Goal: Transaction & Acquisition: Purchase product/service

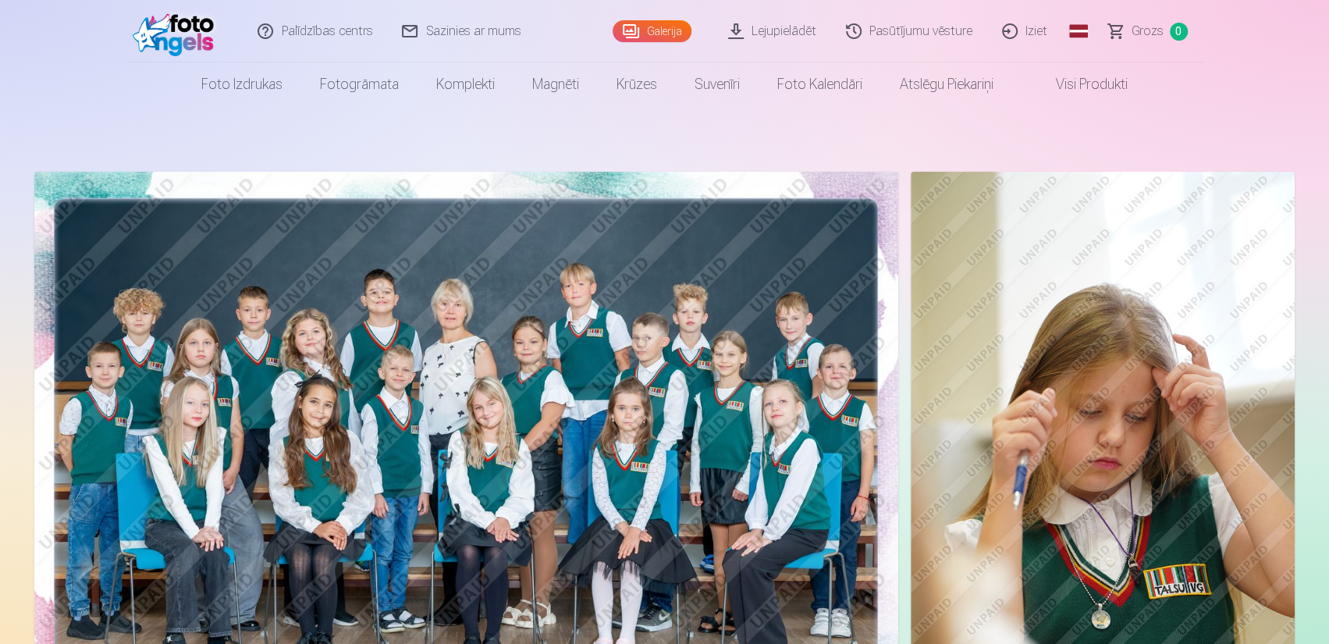
click at [526, 369] on img at bounding box center [466, 460] width 864 height 576
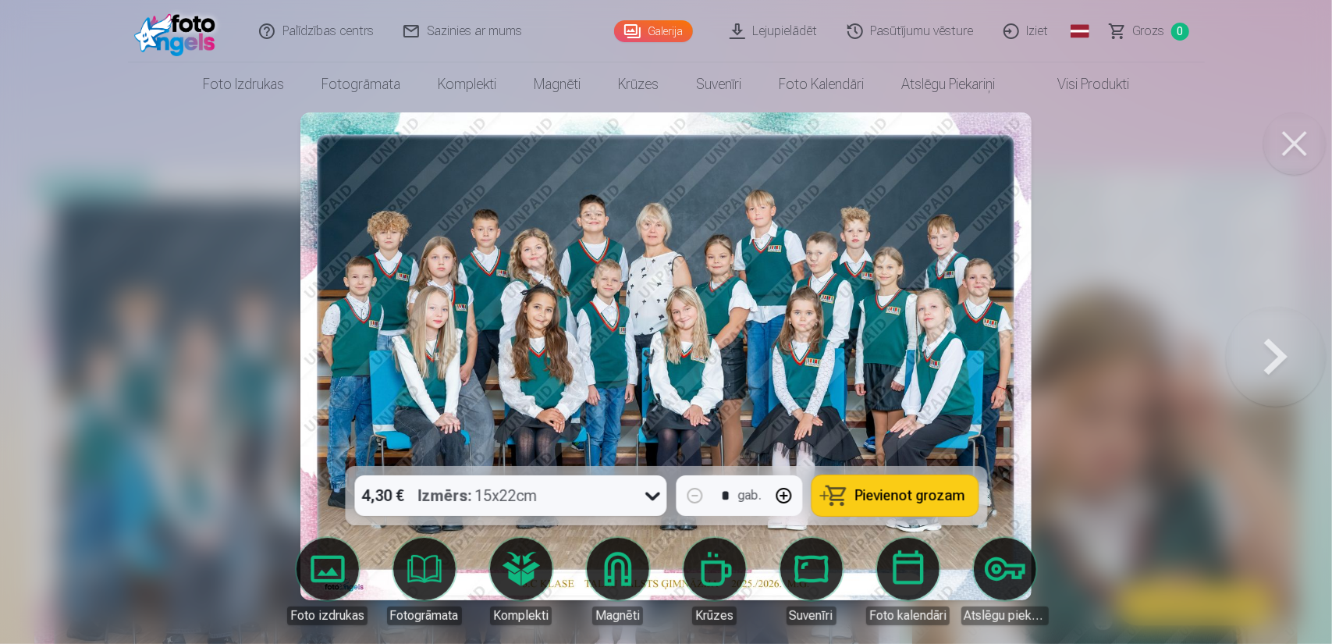
click at [861, 494] on span "Pievienot grozam" at bounding box center [910, 495] width 110 height 14
click at [1283, 353] on button at bounding box center [1276, 356] width 100 height 188
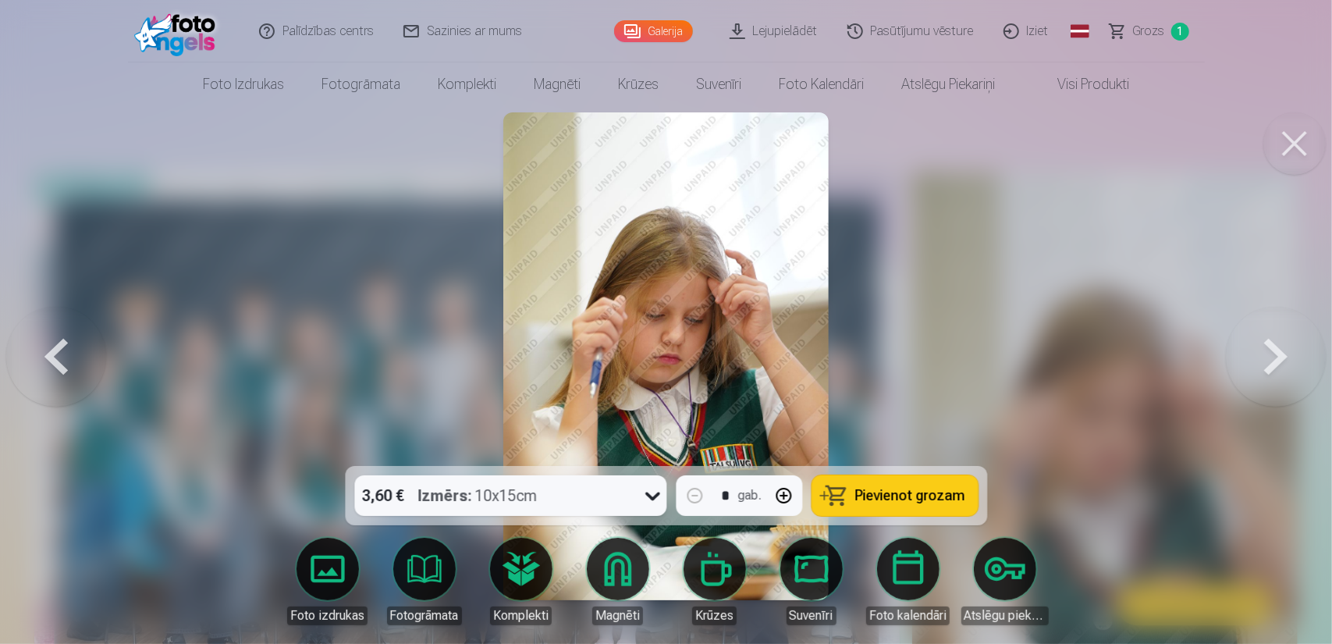
click at [782, 495] on button "button" at bounding box center [783, 495] width 37 height 37
click at [1277, 358] on button at bounding box center [1276, 356] width 100 height 188
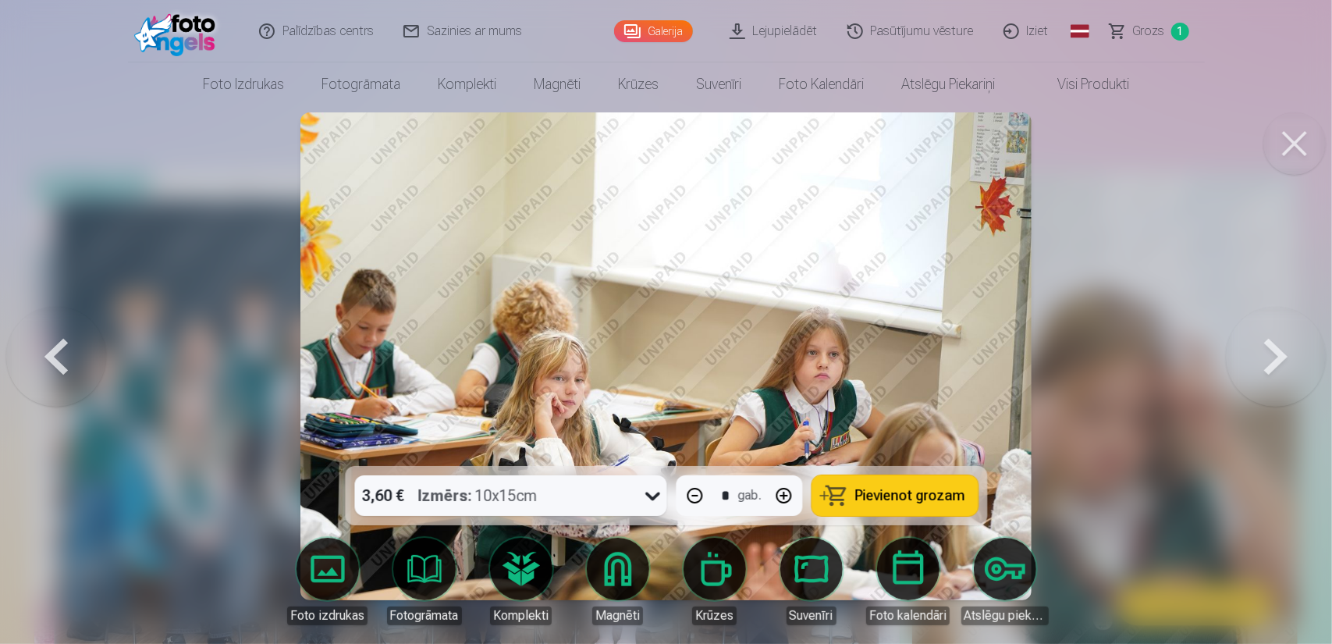
click at [914, 489] on span "Pievienot grozam" at bounding box center [910, 495] width 110 height 14
click at [1286, 355] on button at bounding box center [1276, 356] width 100 height 188
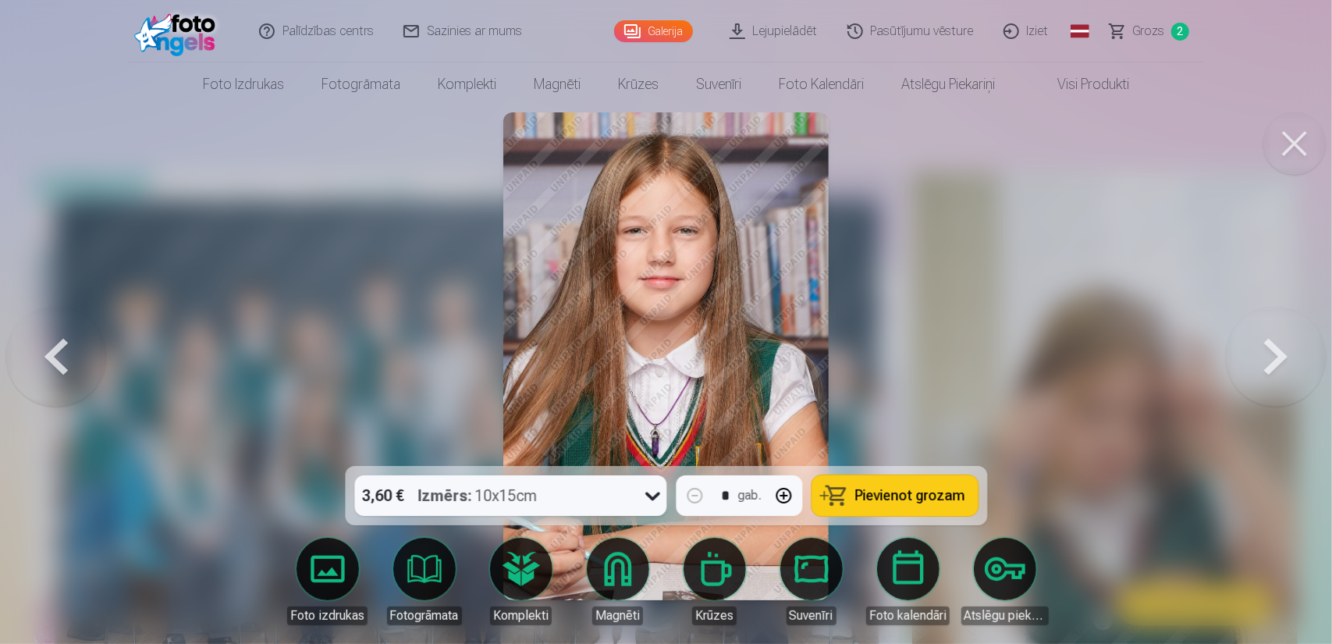
click at [1282, 361] on button at bounding box center [1276, 356] width 100 height 188
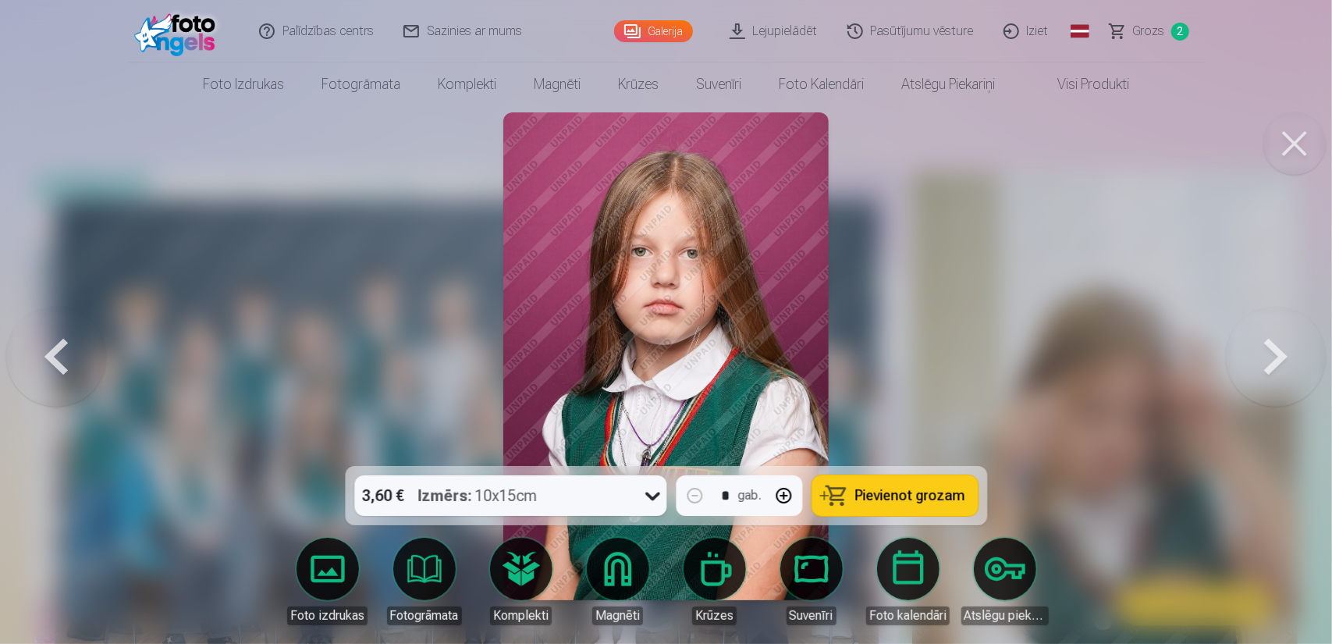
click at [1281, 360] on button at bounding box center [1276, 356] width 100 height 188
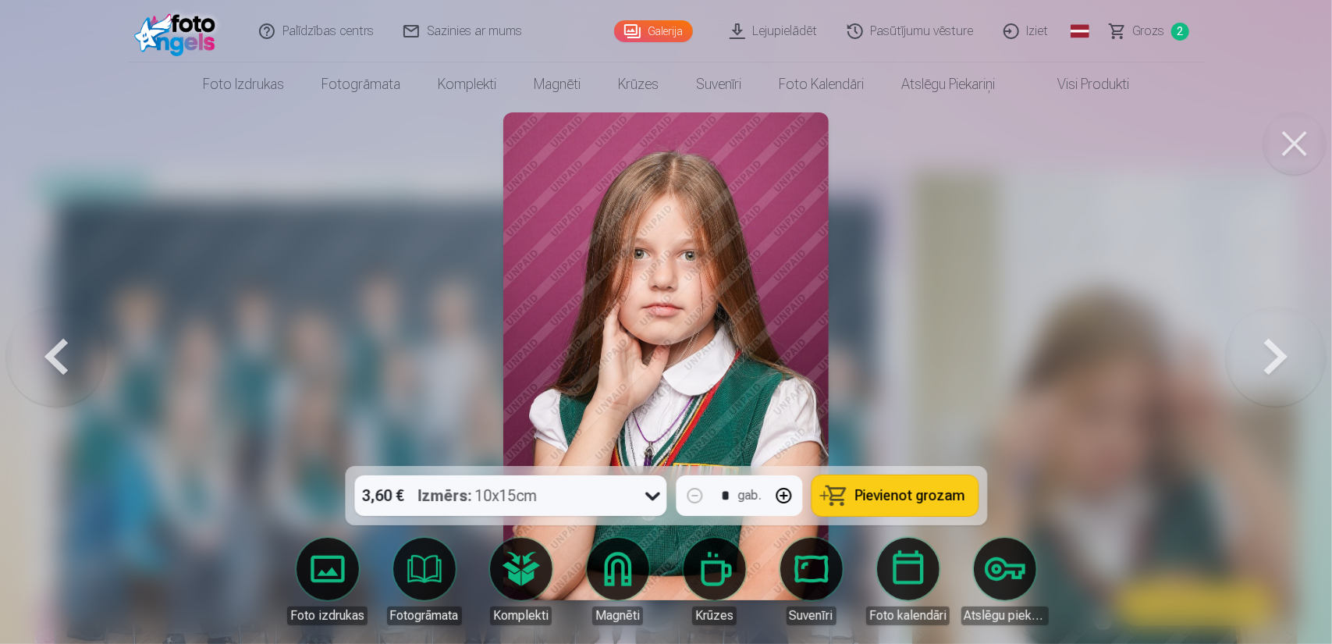
click at [1281, 360] on button at bounding box center [1276, 356] width 100 height 188
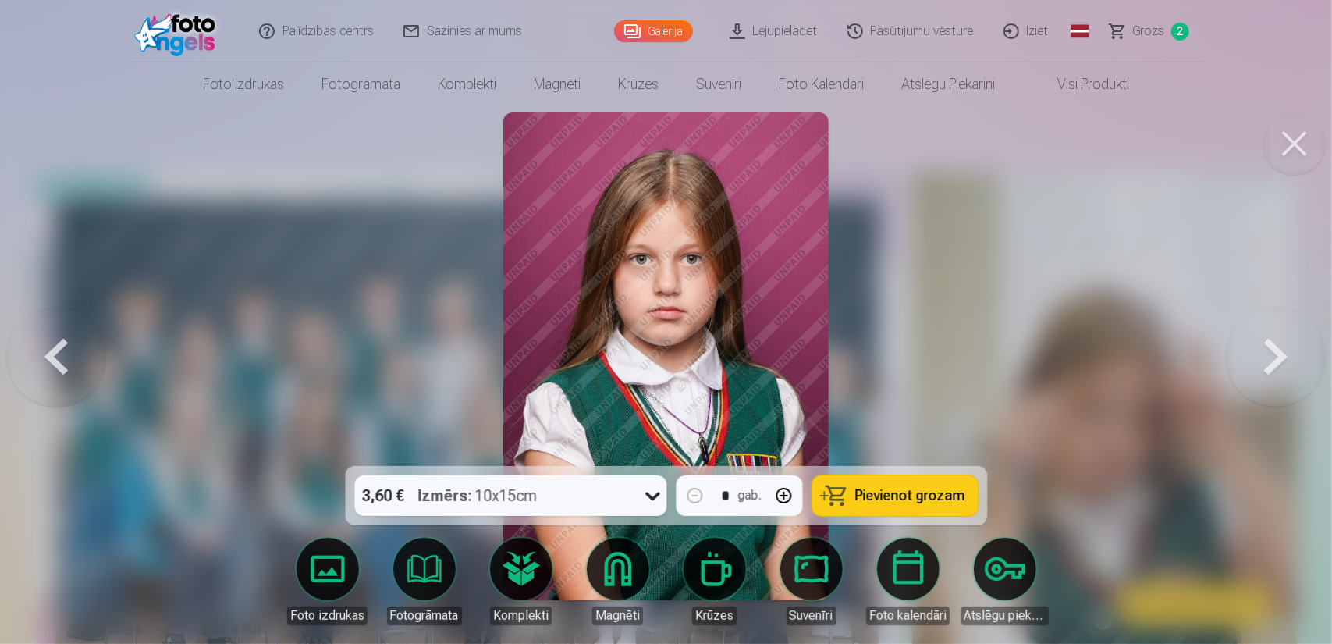
click at [66, 355] on button at bounding box center [56, 356] width 100 height 188
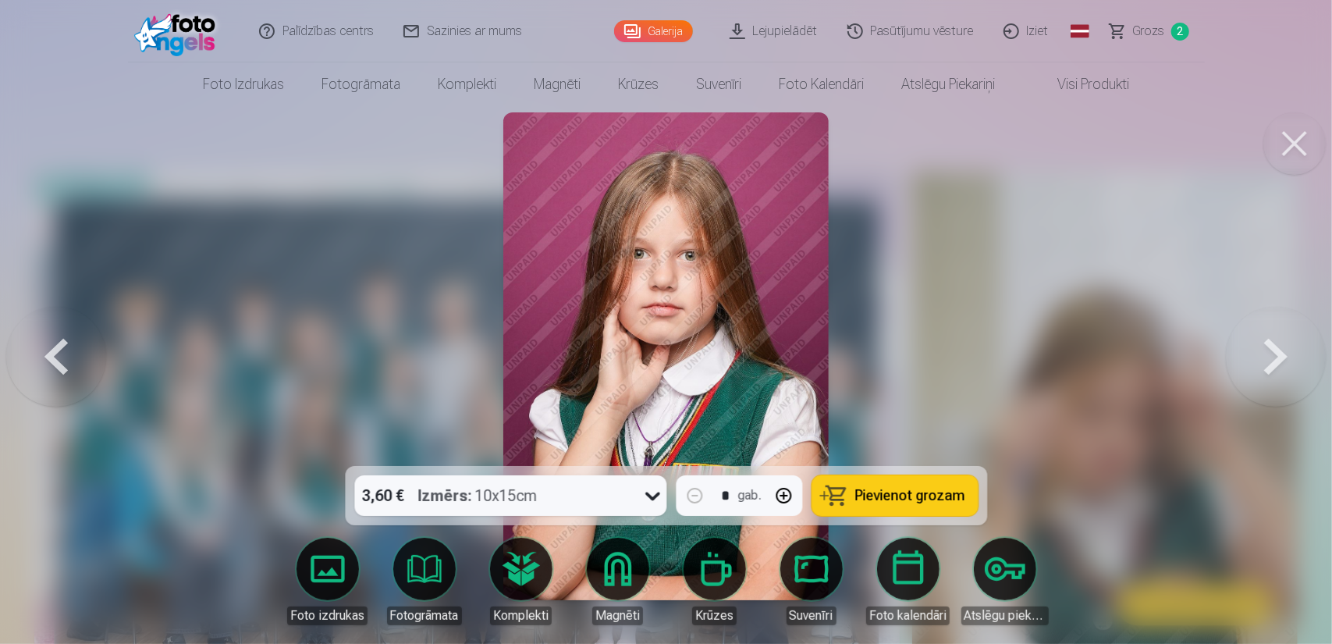
click at [66, 355] on button at bounding box center [56, 356] width 100 height 188
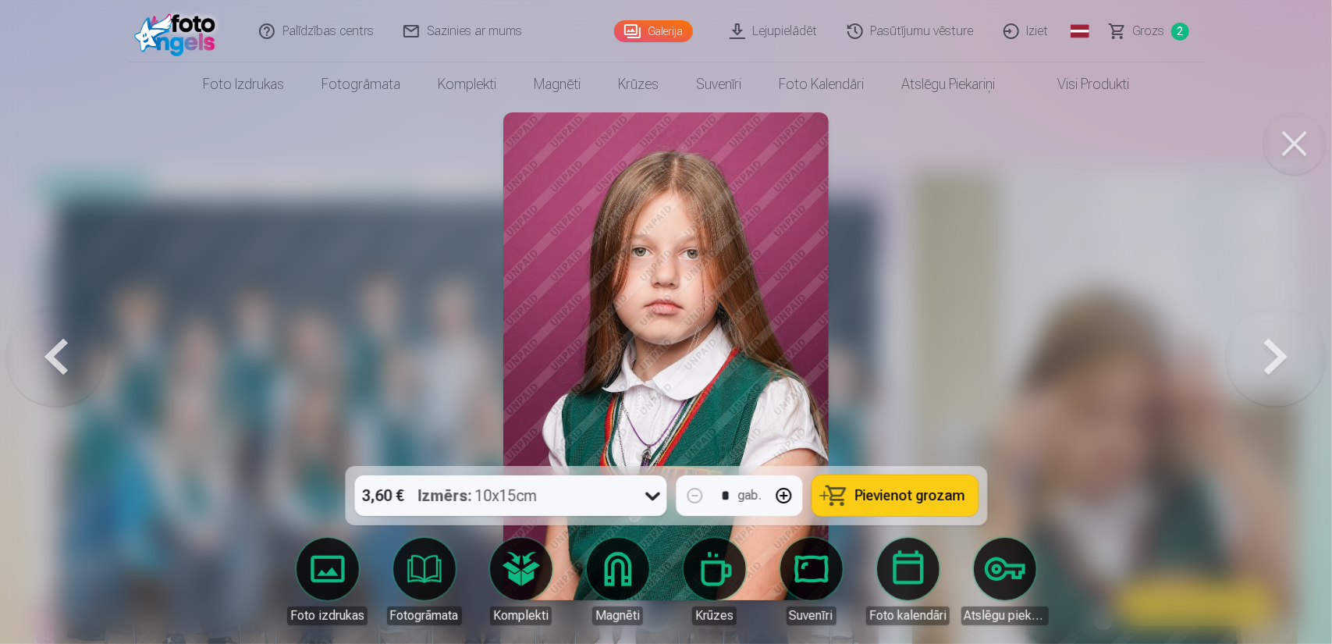
click at [1291, 365] on button at bounding box center [1276, 356] width 100 height 188
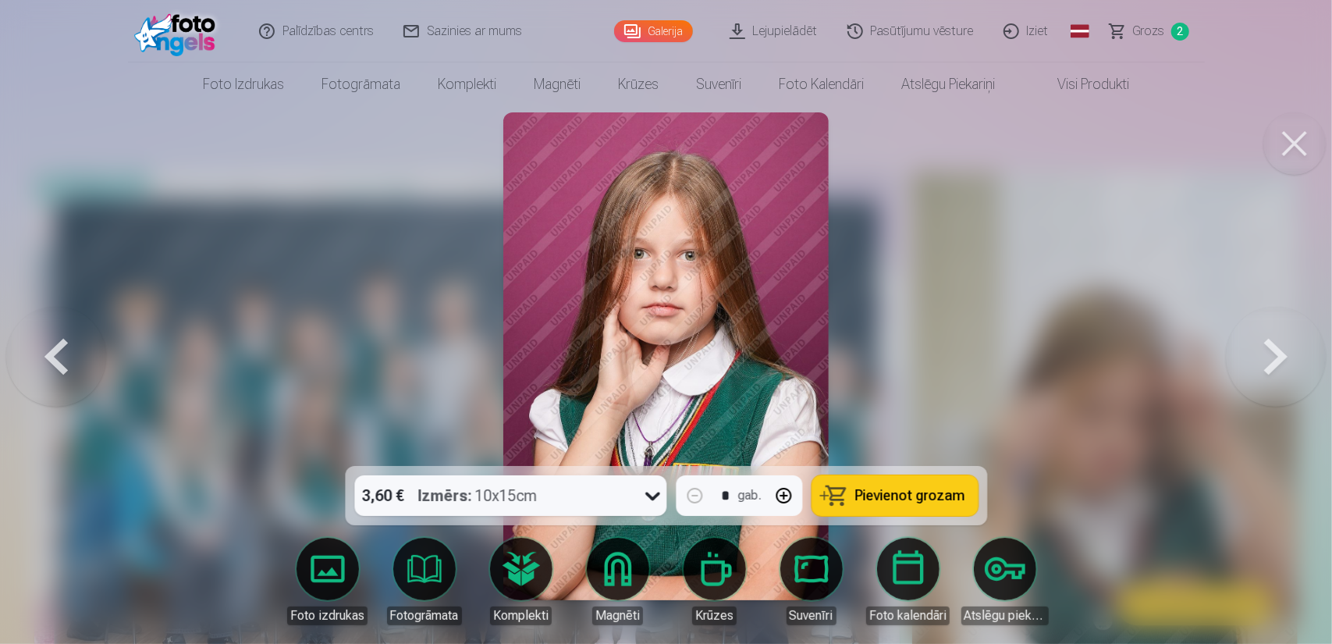
click at [781, 494] on button "button" at bounding box center [783, 495] width 37 height 37
click at [861, 496] on span "Pievienot grozam" at bounding box center [910, 495] width 110 height 14
click at [1287, 358] on button at bounding box center [1276, 356] width 100 height 188
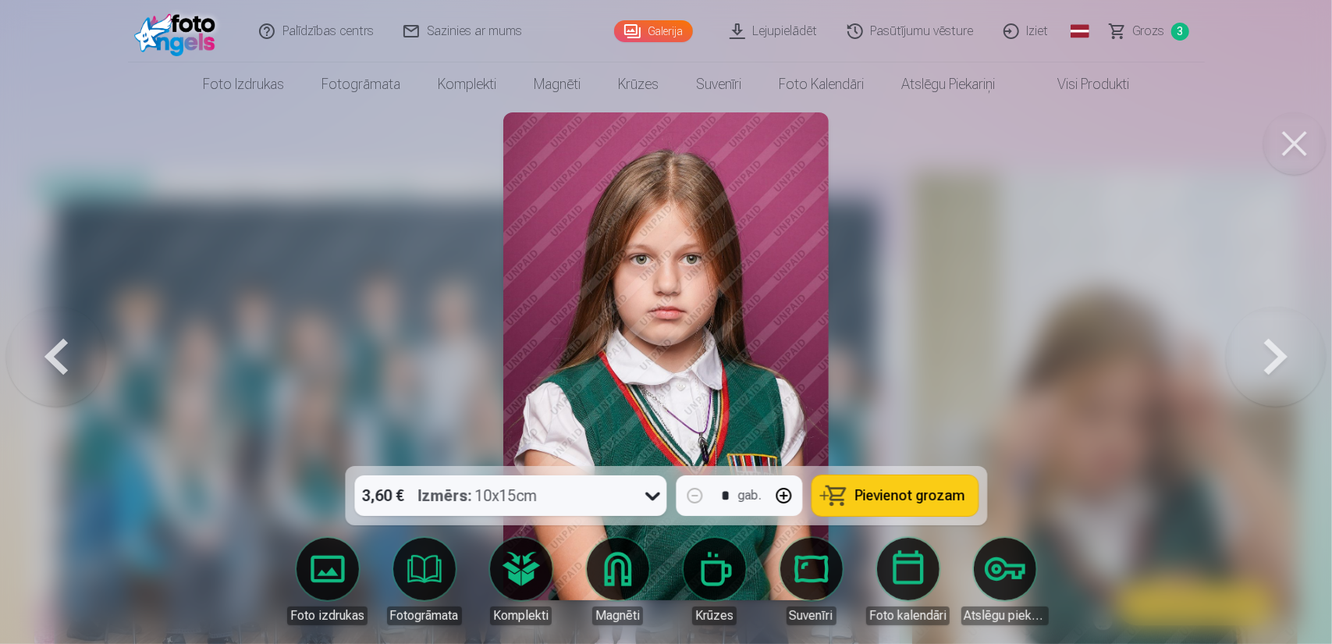
click at [1283, 353] on button at bounding box center [1276, 356] width 100 height 188
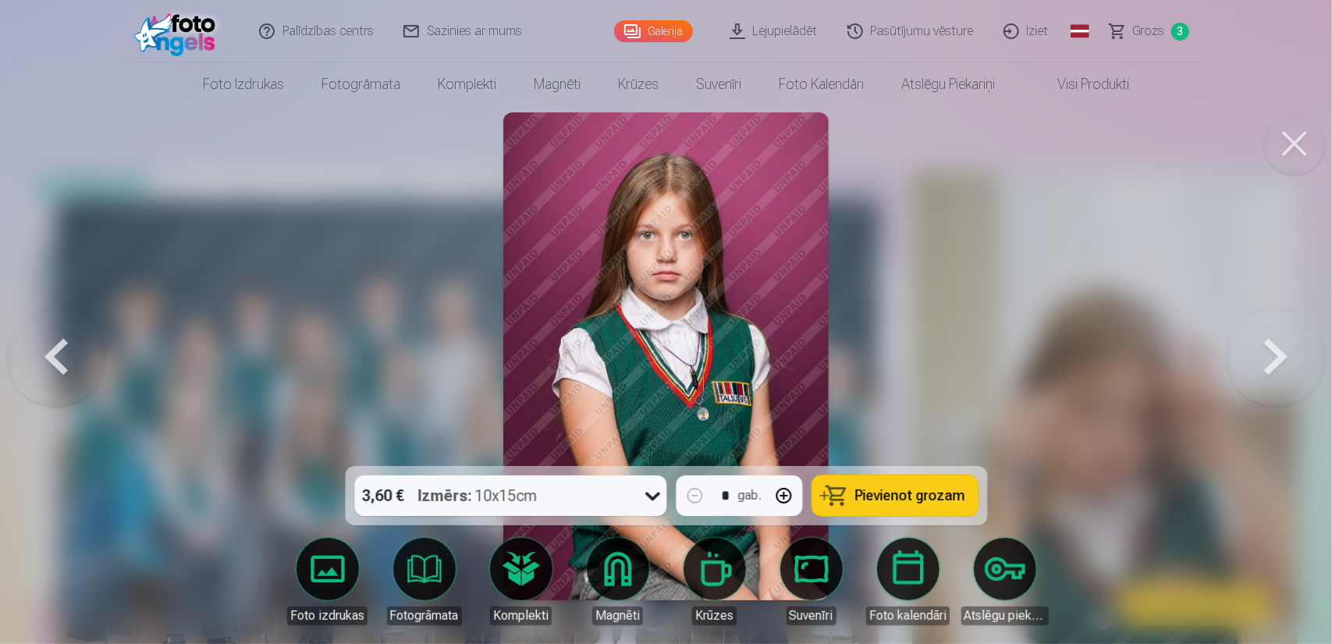
click at [1283, 353] on button at bounding box center [1276, 356] width 100 height 188
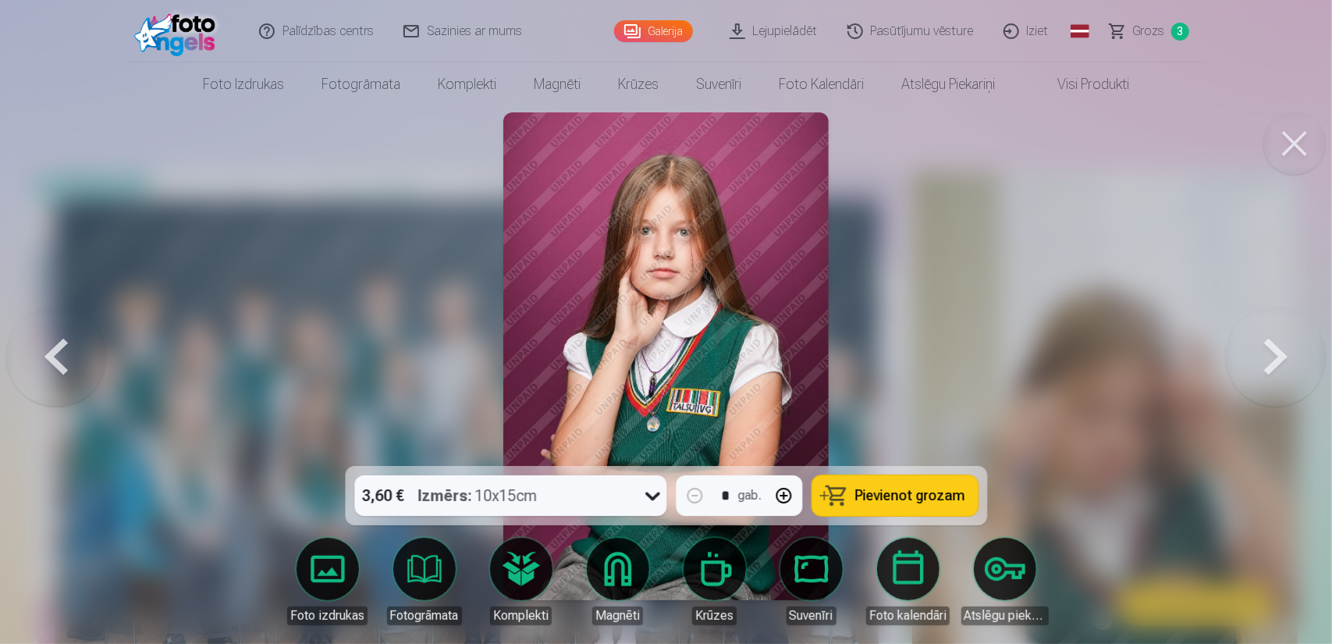
click at [788, 500] on button "button" at bounding box center [783, 495] width 37 height 37
click at [875, 498] on span "Pievienot grozam" at bounding box center [910, 495] width 110 height 14
type input "*"
click at [1277, 352] on button at bounding box center [1276, 356] width 100 height 188
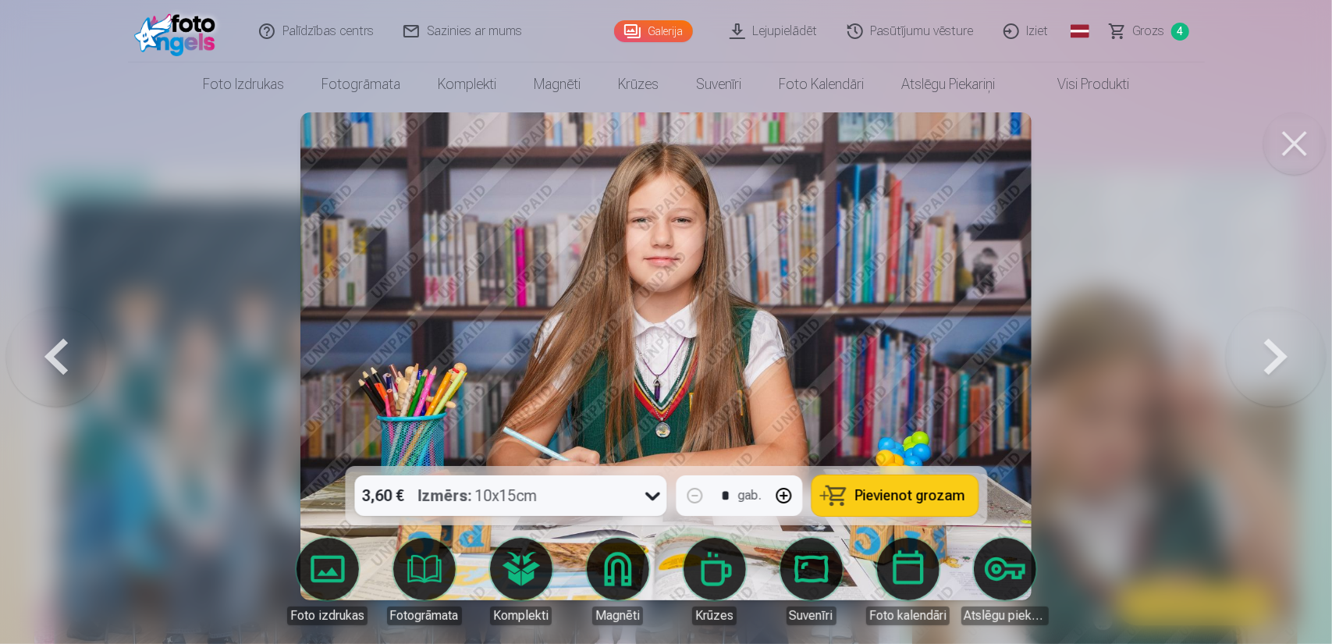
click at [1277, 352] on button at bounding box center [1276, 356] width 100 height 188
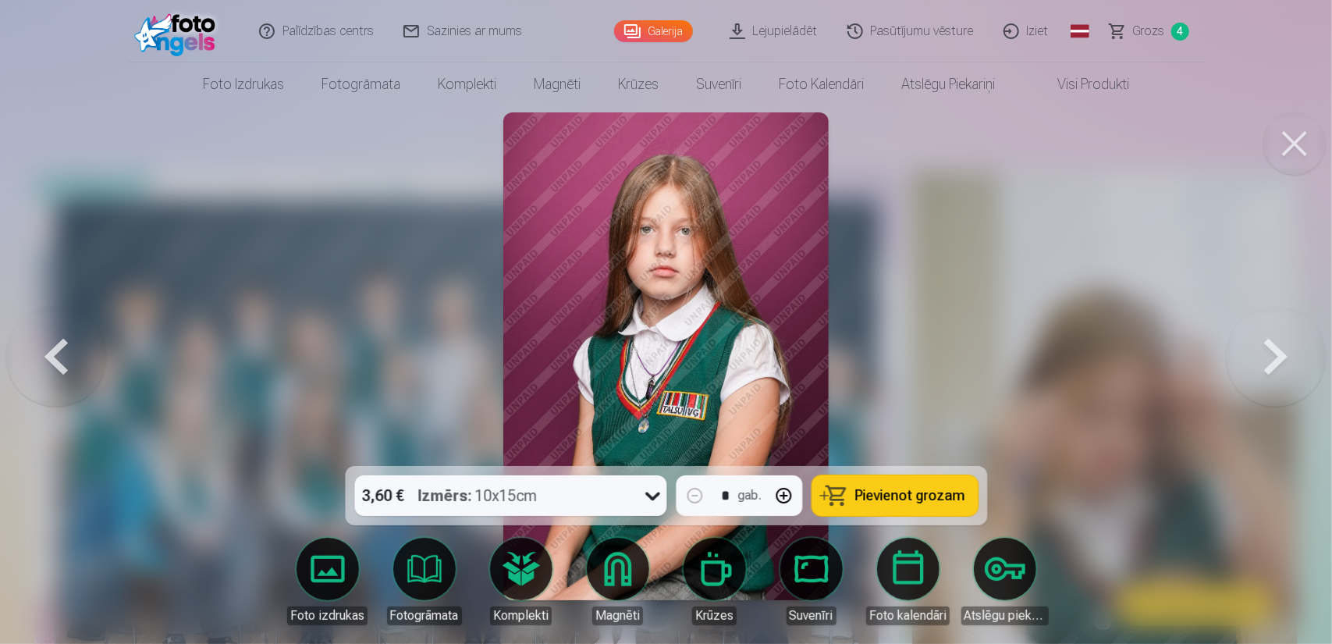
click at [1277, 352] on button at bounding box center [1276, 356] width 100 height 188
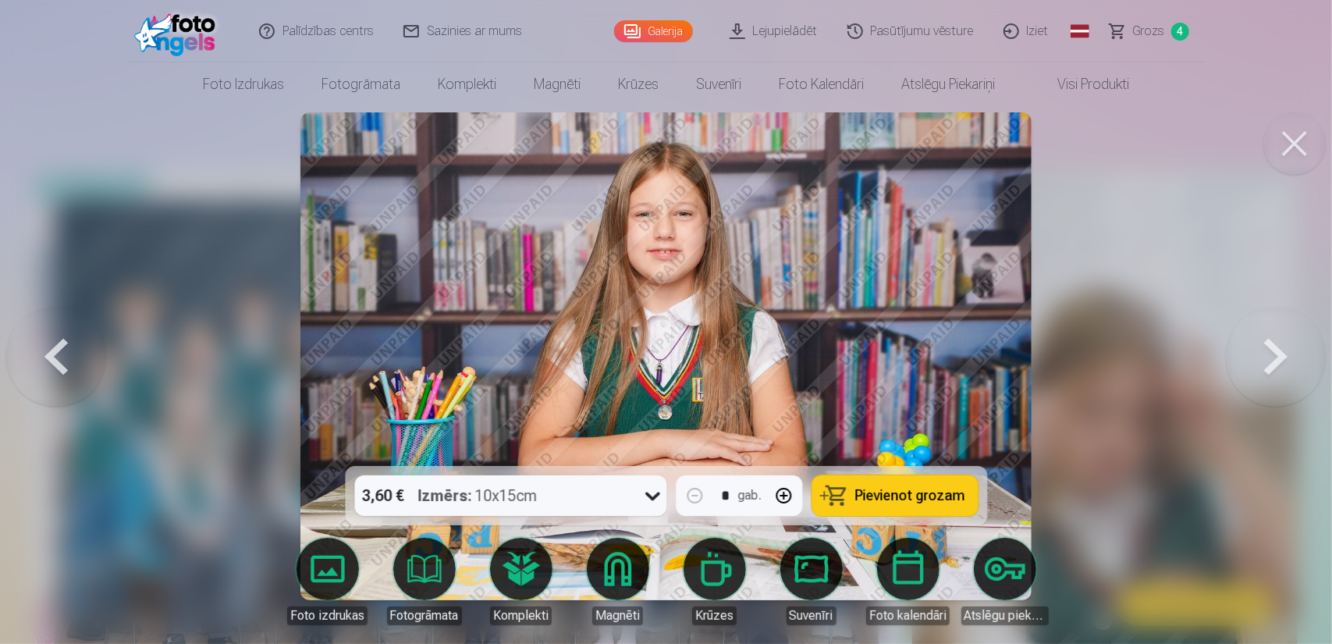
click at [1277, 352] on button at bounding box center [1276, 356] width 100 height 188
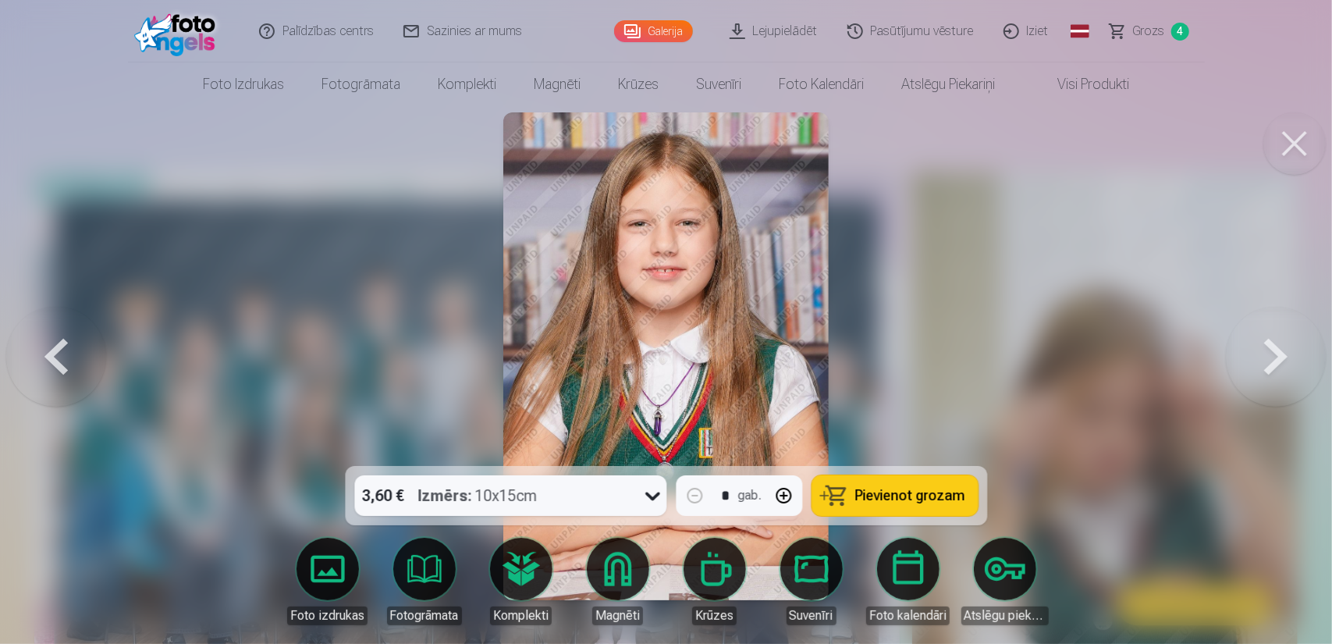
click at [1277, 352] on button at bounding box center [1276, 356] width 100 height 188
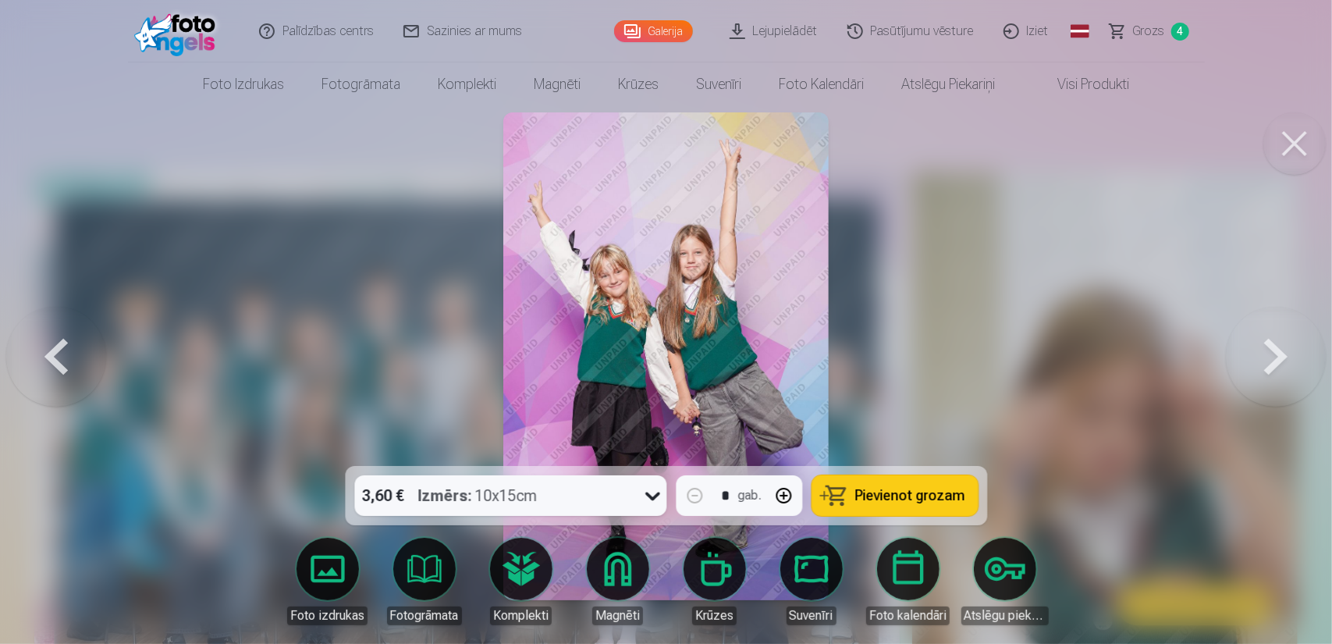
click at [902, 489] on span "Pievienot grozam" at bounding box center [910, 495] width 110 height 14
click at [1281, 353] on button at bounding box center [1276, 356] width 100 height 188
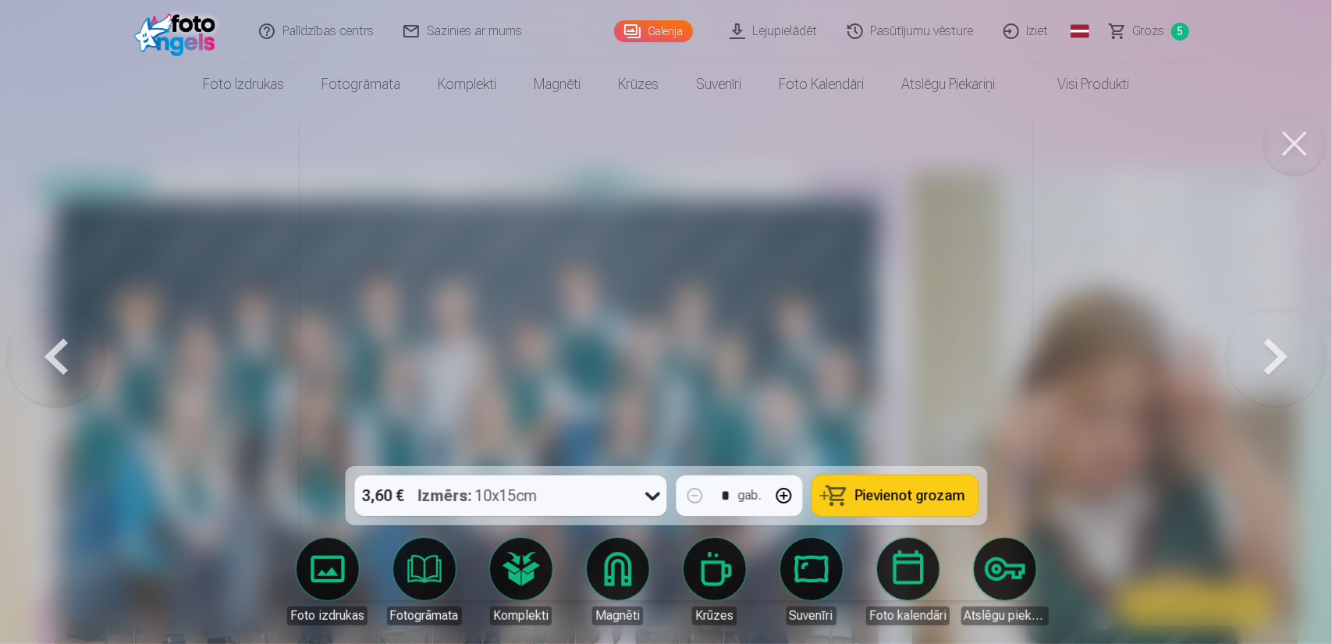
click at [1281, 353] on button at bounding box center [1276, 356] width 100 height 188
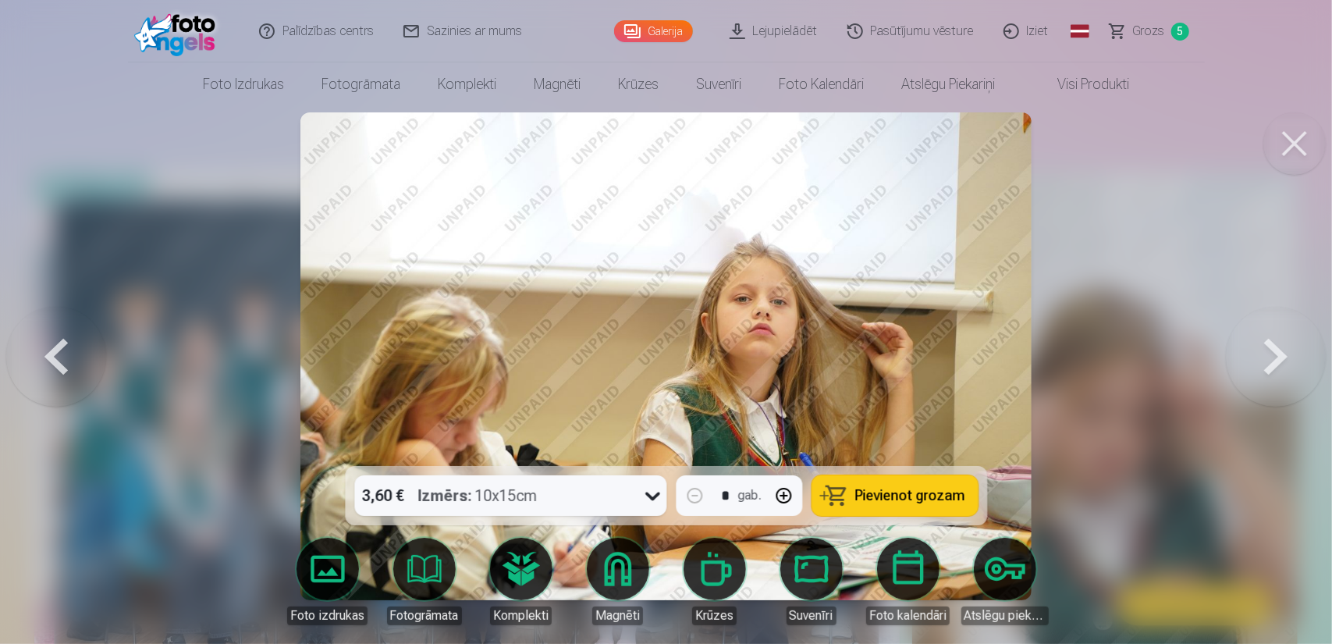
click at [928, 493] on span "Pievienot grozam" at bounding box center [910, 495] width 110 height 14
click at [1278, 360] on button at bounding box center [1276, 356] width 100 height 188
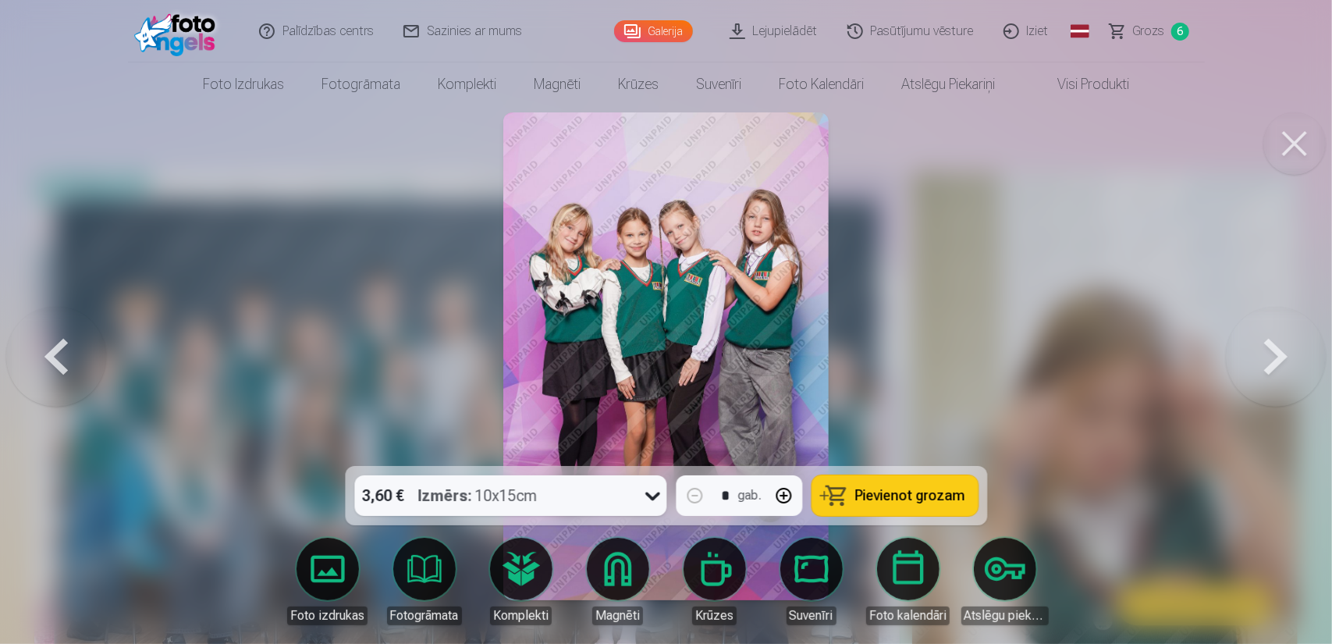
click at [1272, 357] on button at bounding box center [1276, 356] width 100 height 188
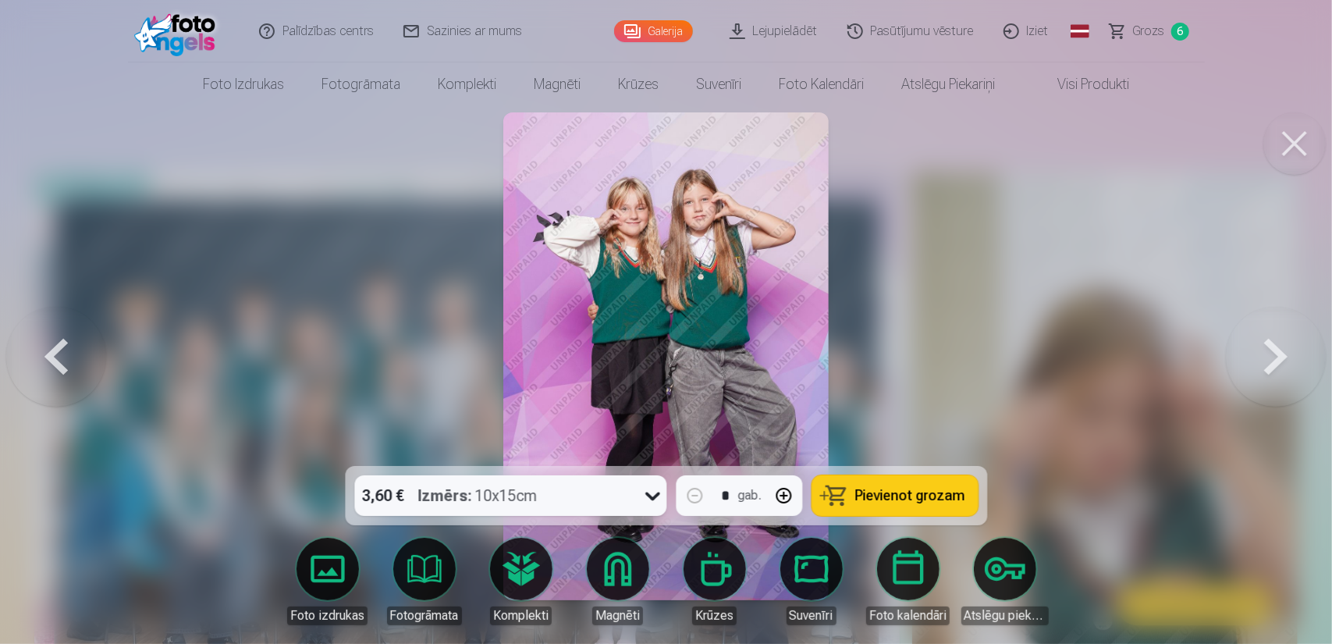
click at [76, 360] on button at bounding box center [56, 356] width 100 height 188
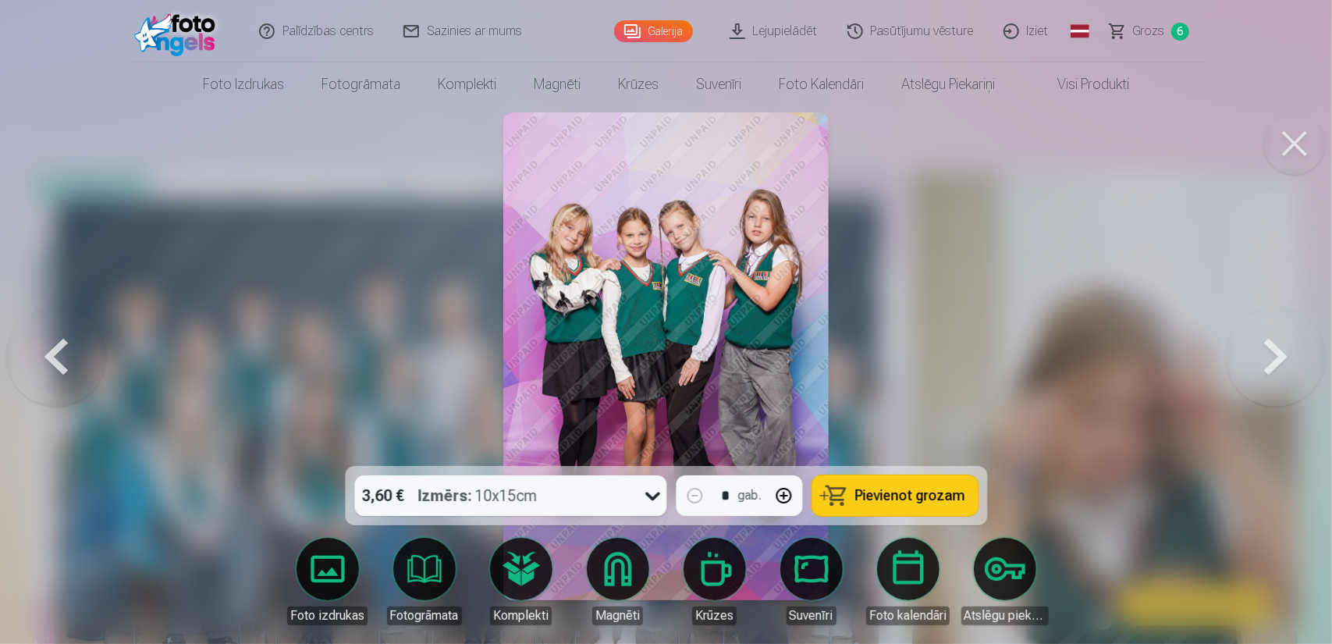
click at [1269, 368] on button at bounding box center [1276, 356] width 100 height 188
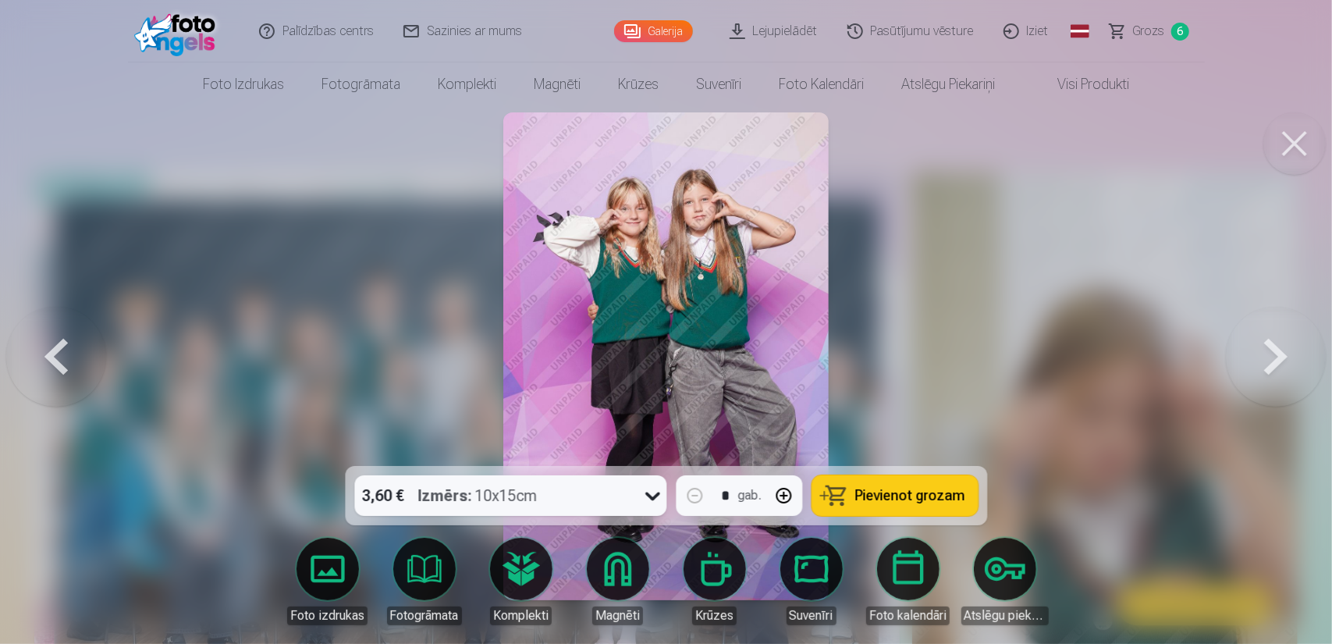
click at [913, 492] on span "Pievienot grozam" at bounding box center [910, 495] width 110 height 14
click at [1289, 357] on button at bounding box center [1276, 356] width 100 height 188
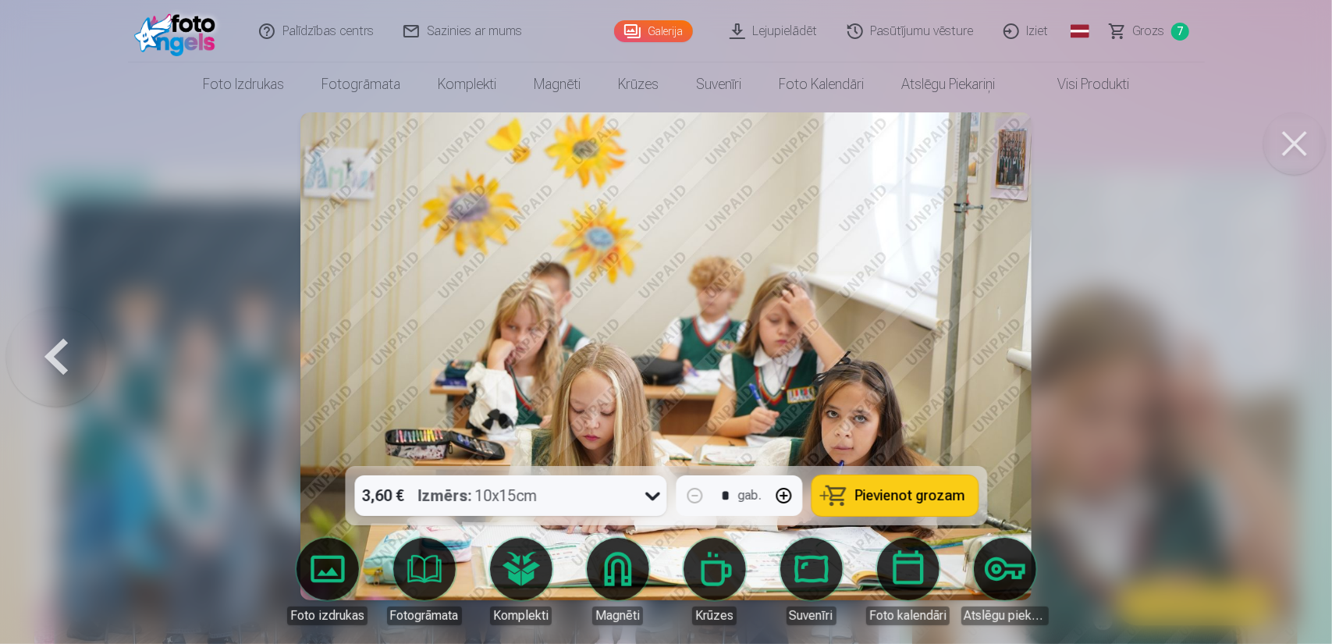
click at [1298, 150] on button at bounding box center [1294, 143] width 62 height 62
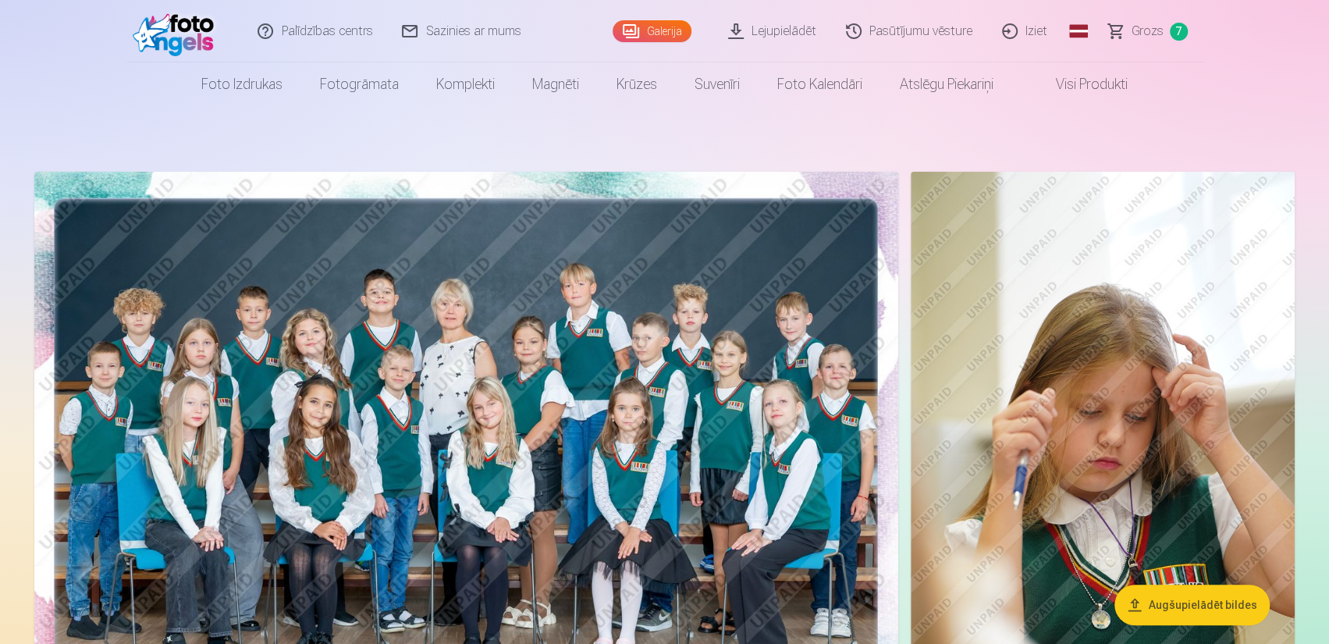
click at [1142, 33] on span "Grozs" at bounding box center [1147, 31] width 32 height 19
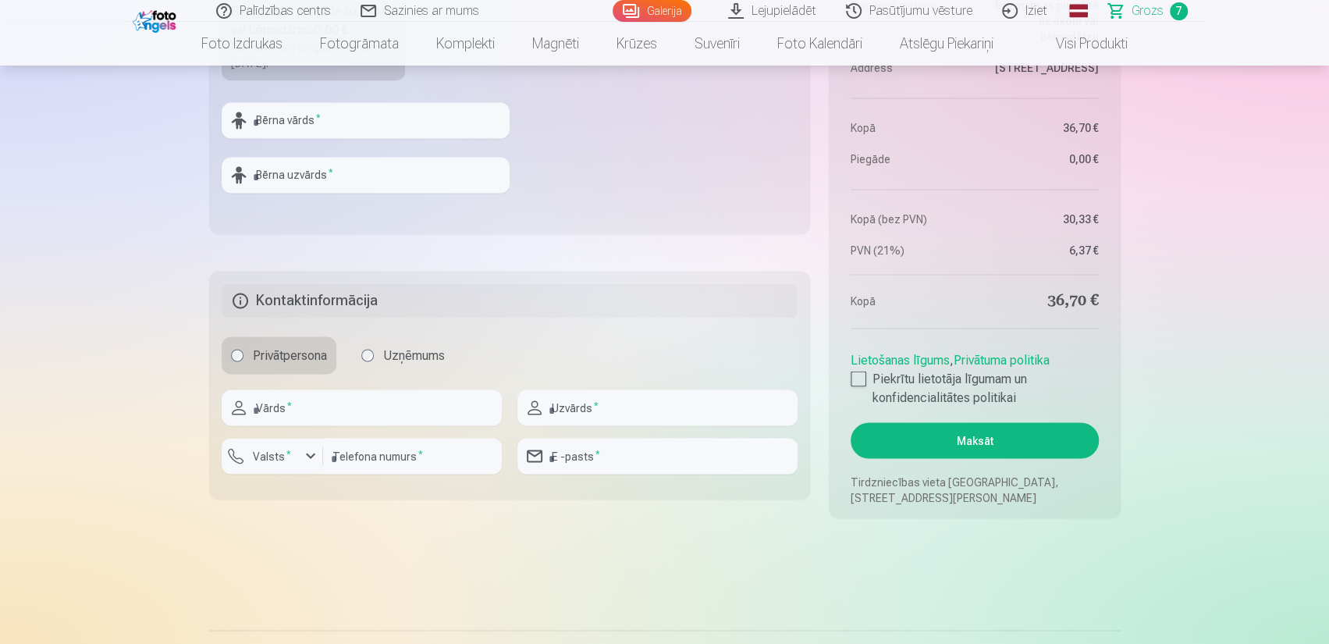
scroll to position [1717, 0]
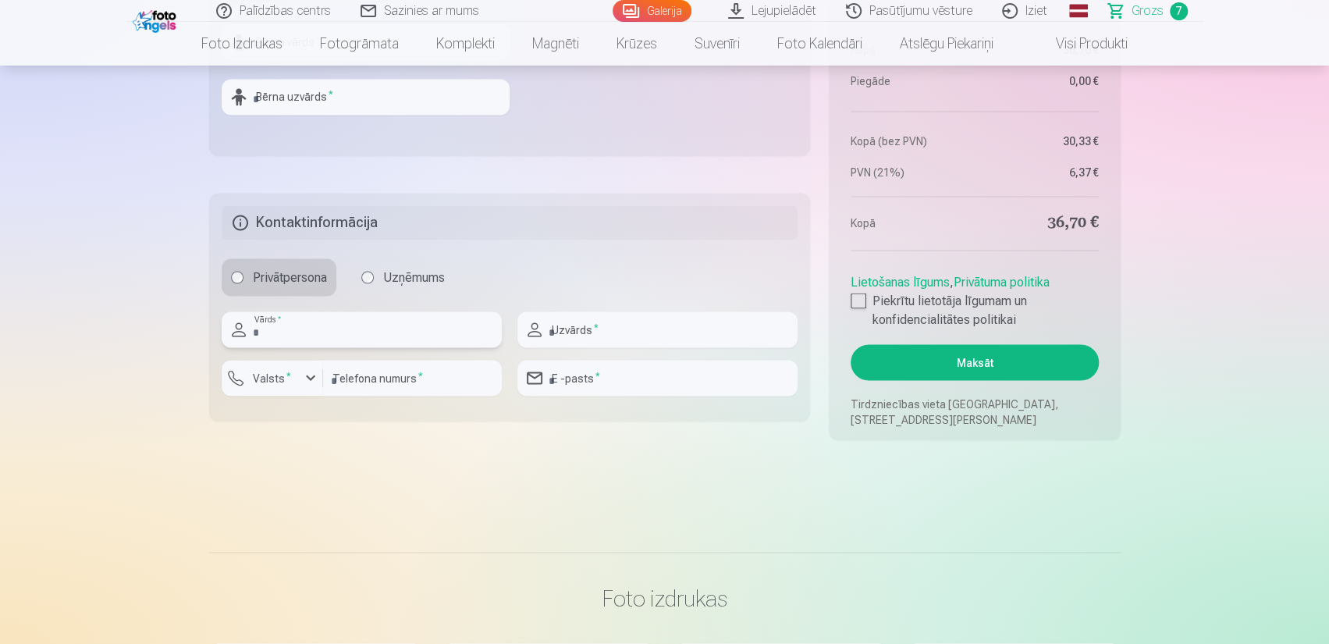
click at [309, 322] on input "text" at bounding box center [362, 329] width 280 height 36
type input "*"
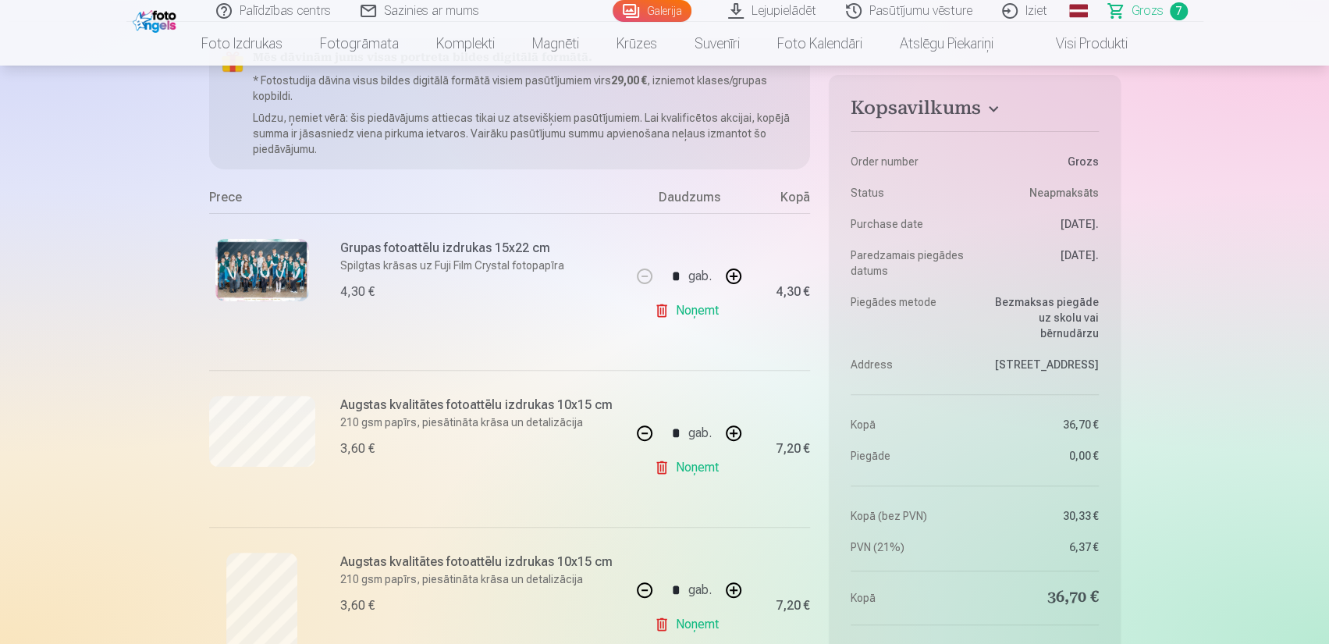
scroll to position [0, 0]
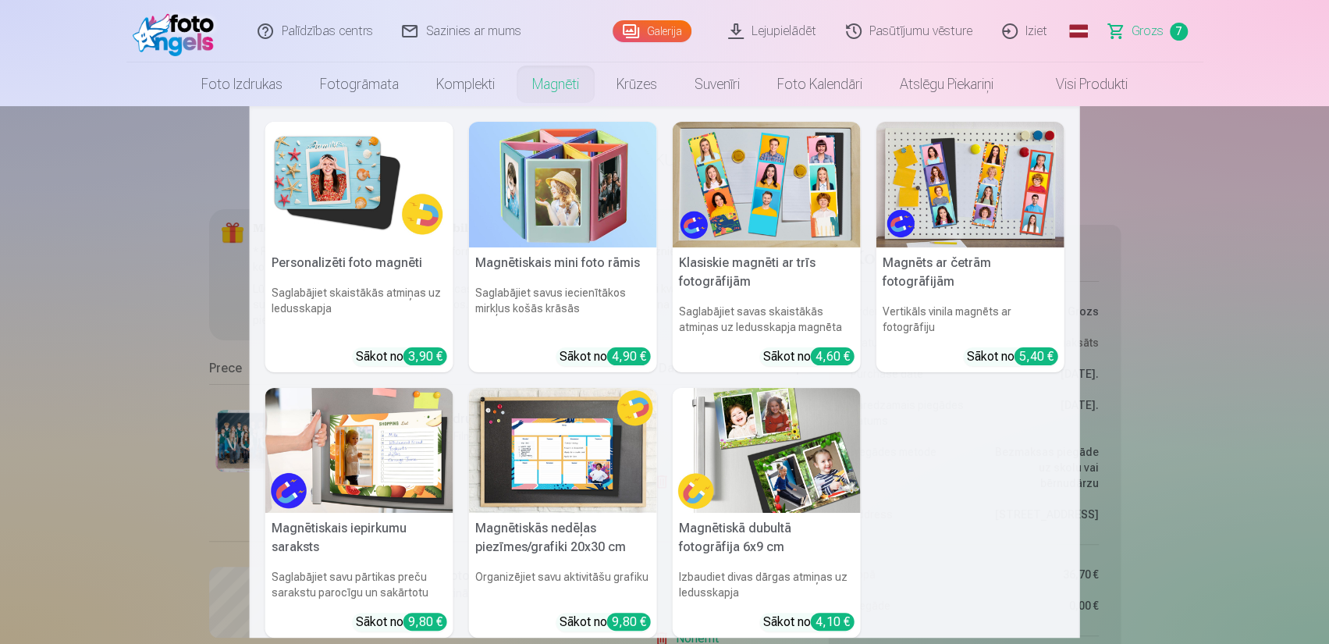
click at [548, 80] on link "Magnēti" at bounding box center [555, 84] width 84 height 44
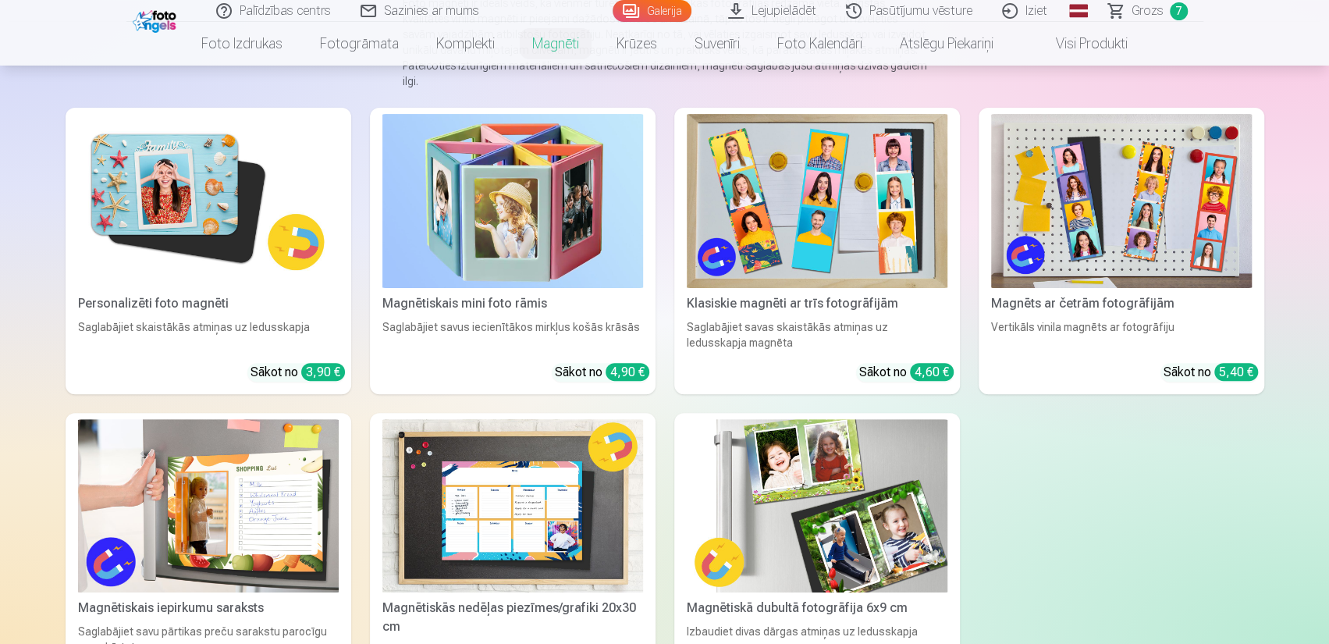
scroll to position [234, 0]
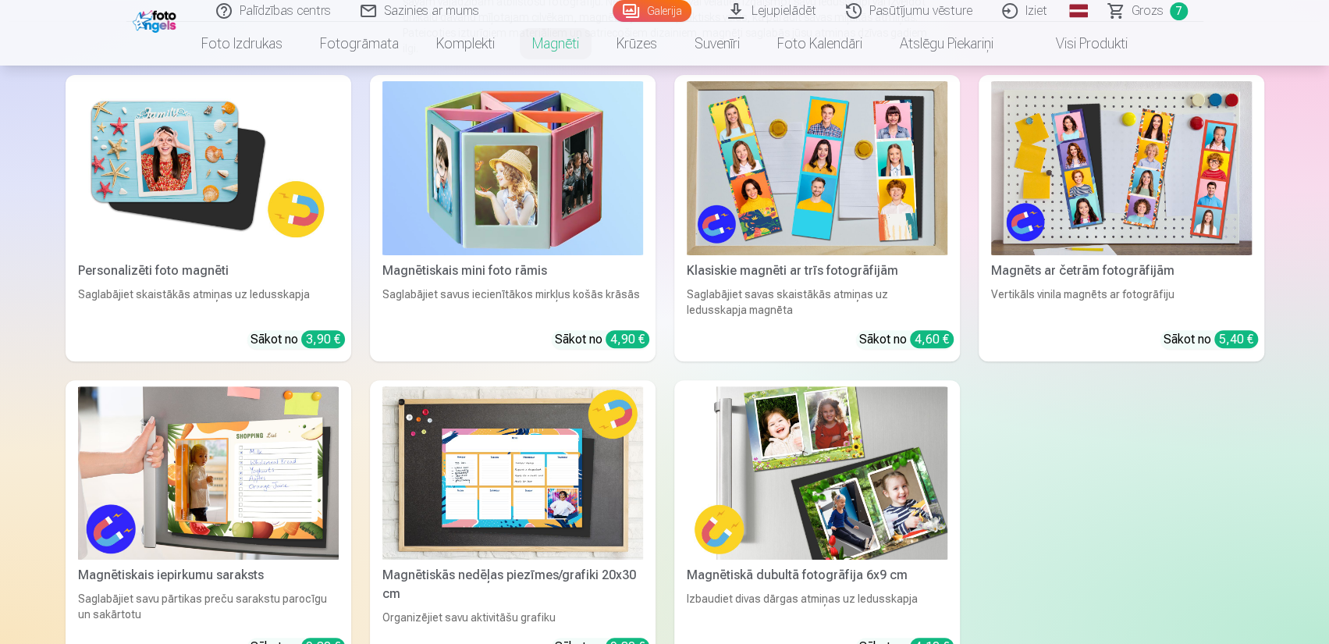
click at [250, 235] on img at bounding box center [208, 168] width 261 height 174
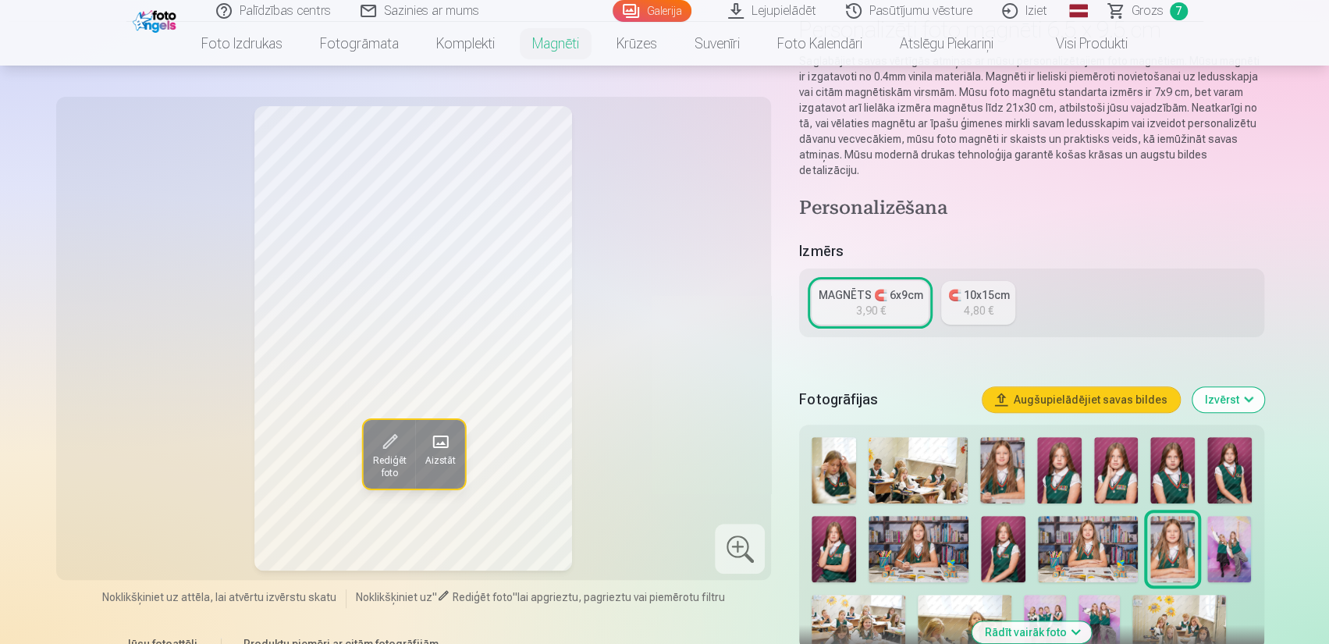
scroll to position [234, 0]
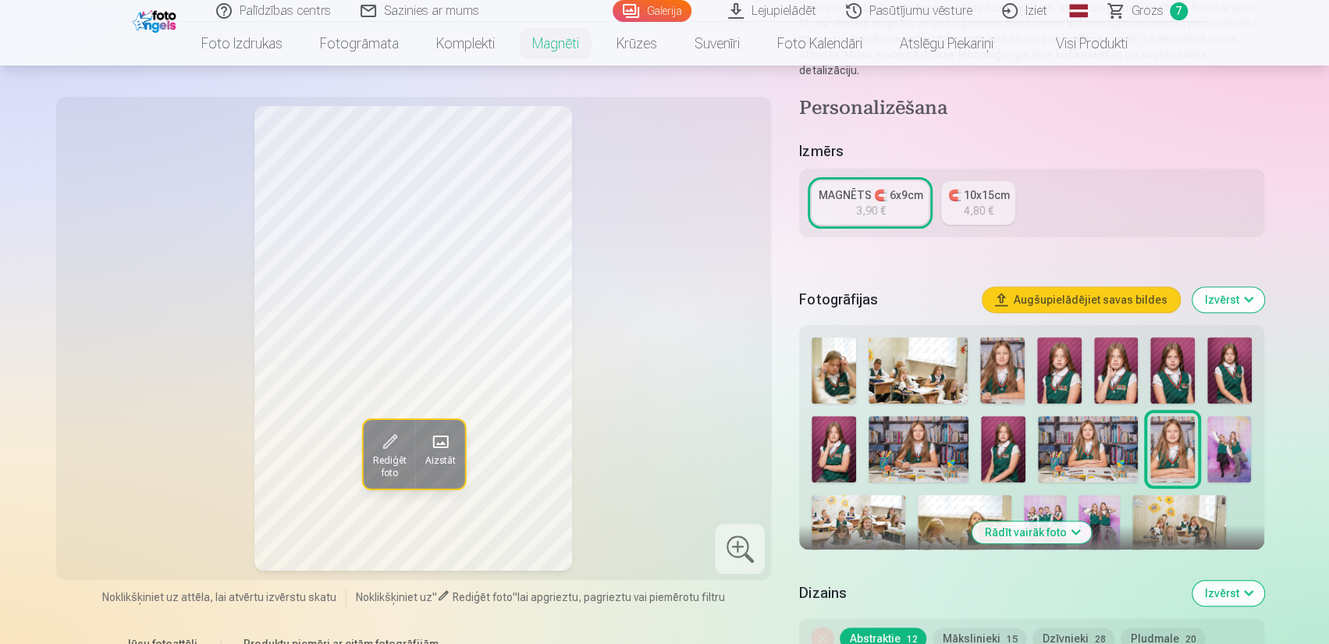
click at [1006, 437] on img at bounding box center [1003, 449] width 44 height 66
click at [1232, 355] on img at bounding box center [1229, 370] width 44 height 66
click at [1060, 362] on img at bounding box center [1059, 370] width 44 height 66
click at [1010, 359] on img at bounding box center [1002, 370] width 44 height 66
click at [1063, 359] on img at bounding box center [1059, 370] width 44 height 66
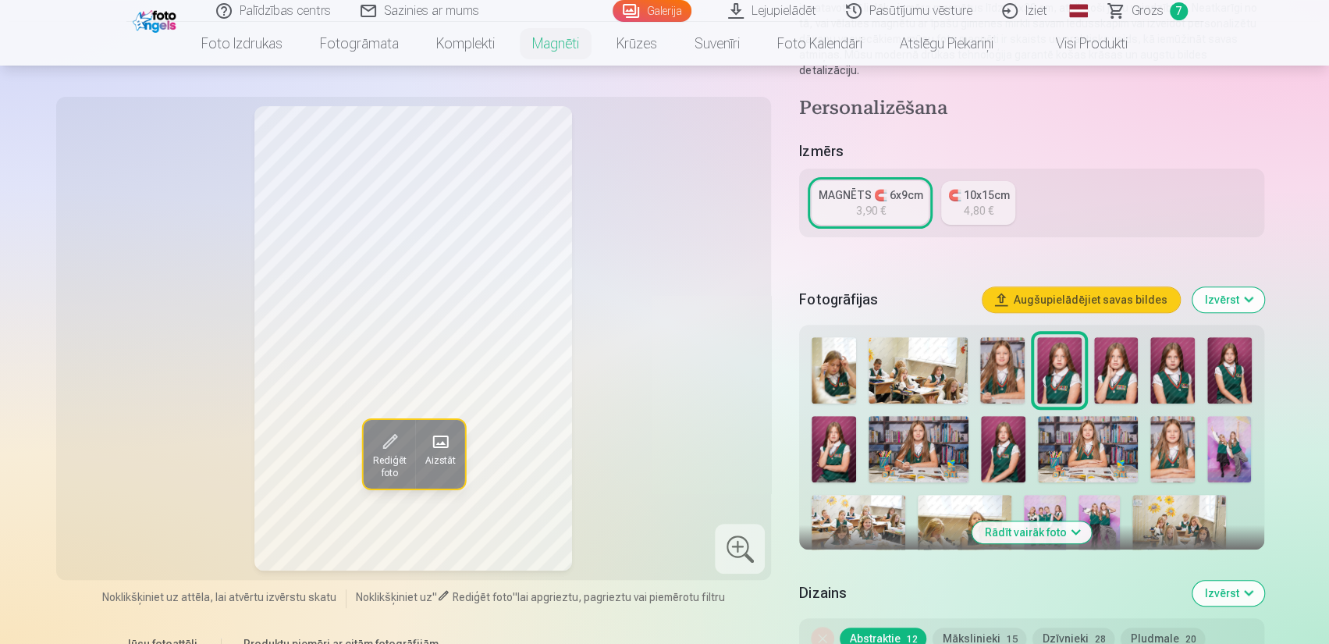
click at [1105, 361] on img at bounding box center [1116, 370] width 44 height 66
click at [876, 187] on div "MAGNĒTS 🧲 6x9cm" at bounding box center [870, 195] width 105 height 16
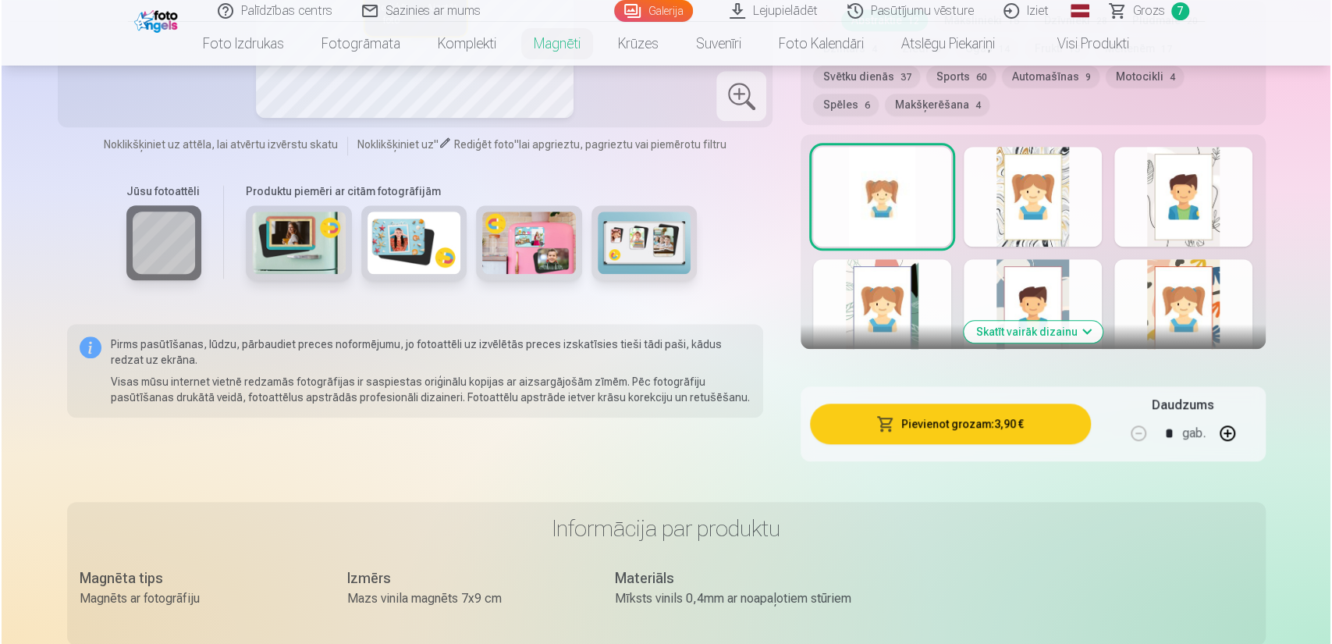
scroll to position [858, 0]
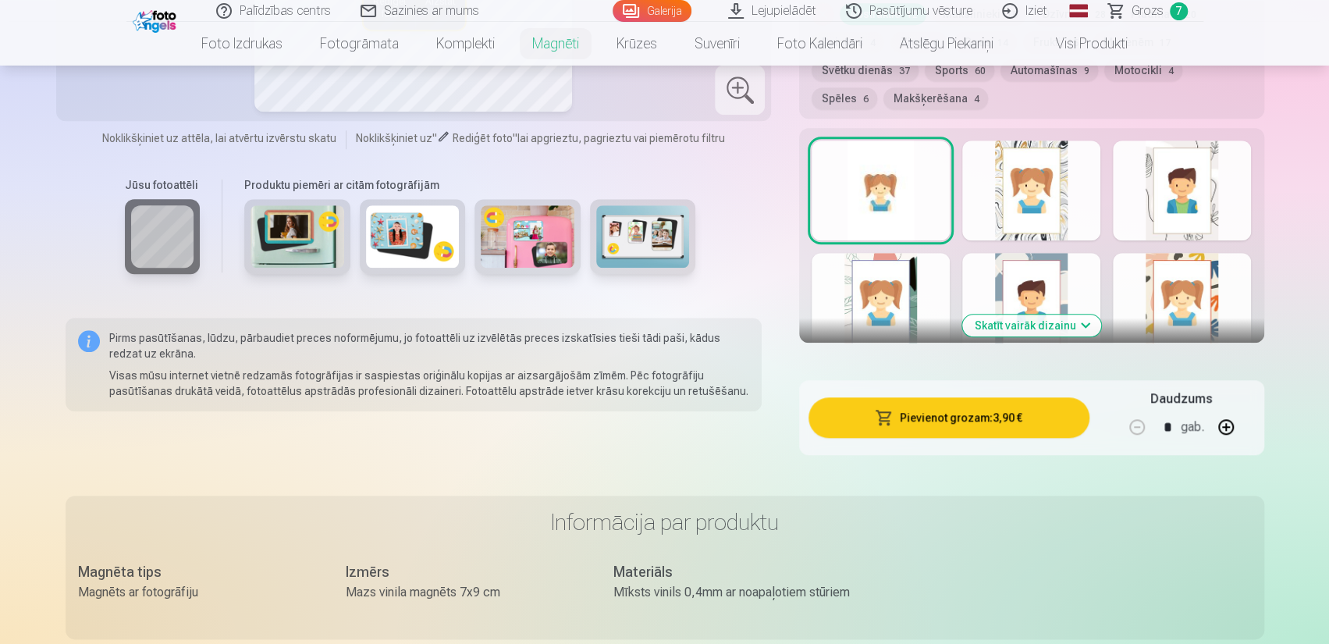
click at [1220, 414] on button "button" at bounding box center [1225, 426] width 37 height 37
type input "*"
click at [1003, 397] on button "Pievienot grozam : 7,80 €" at bounding box center [948, 417] width 280 height 41
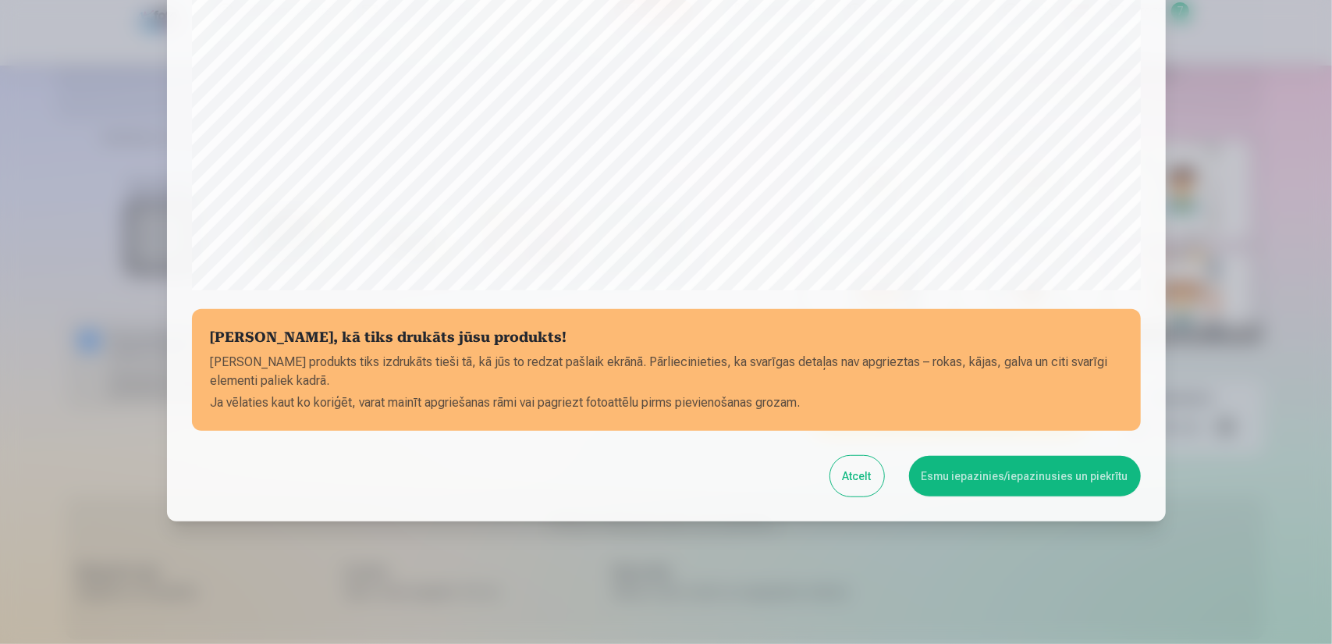
scroll to position [479, 0]
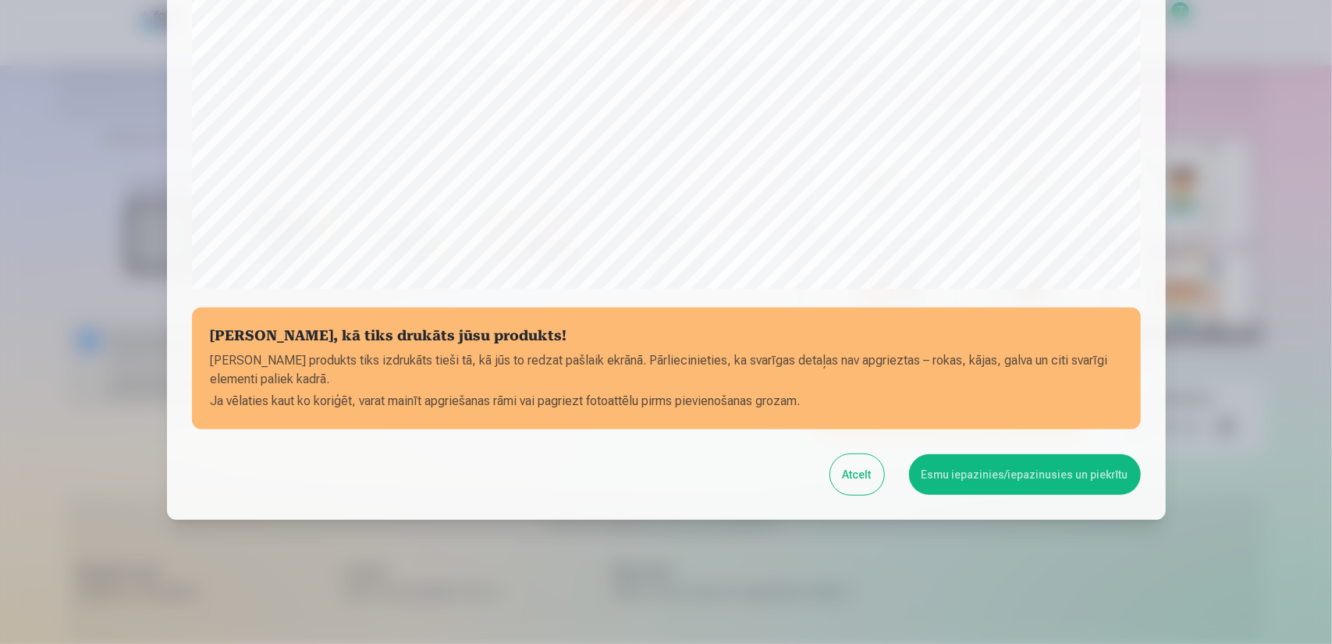
click at [984, 473] on button "Esmu iepazinies/iepazinusies un piekrītu" at bounding box center [1025, 474] width 232 height 41
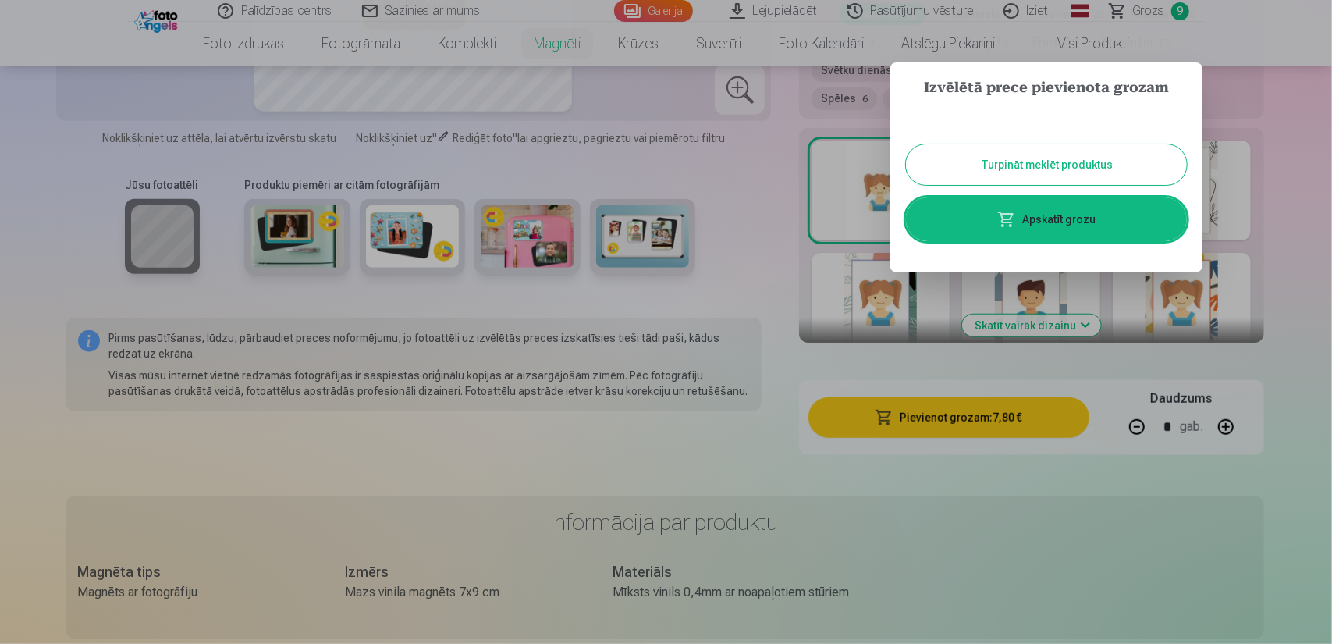
click at [1067, 232] on link "Apskatīt grozu" at bounding box center [1046, 219] width 281 height 44
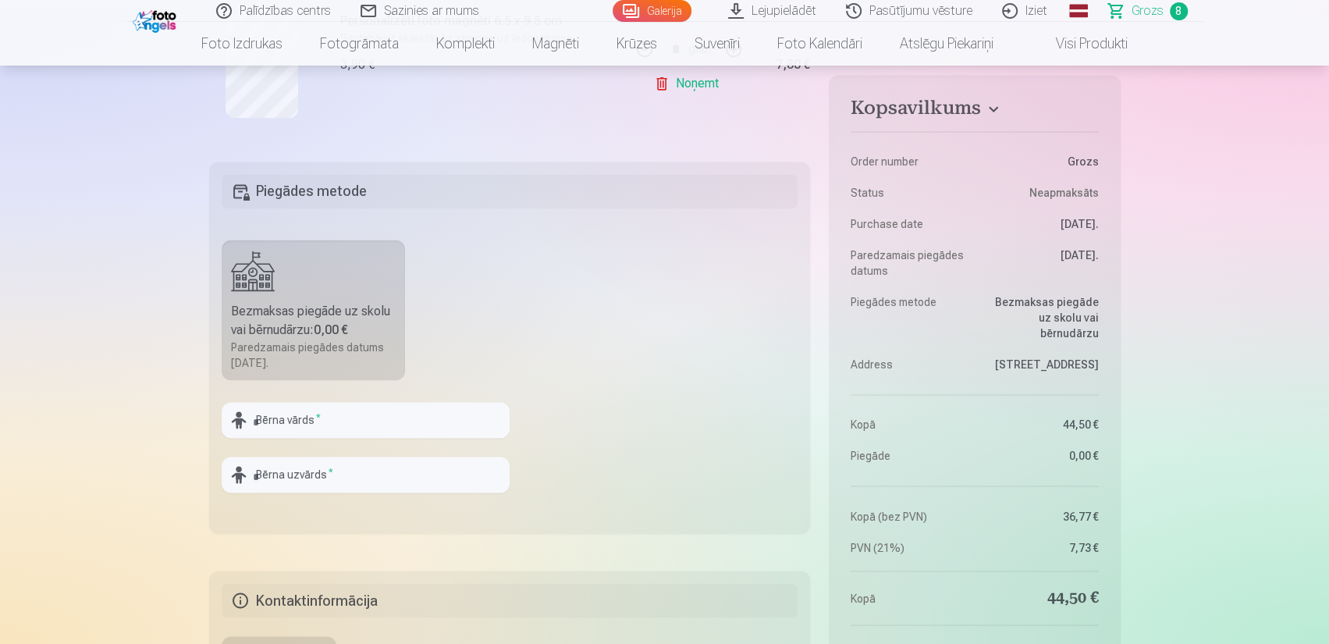
scroll to position [1639, 0]
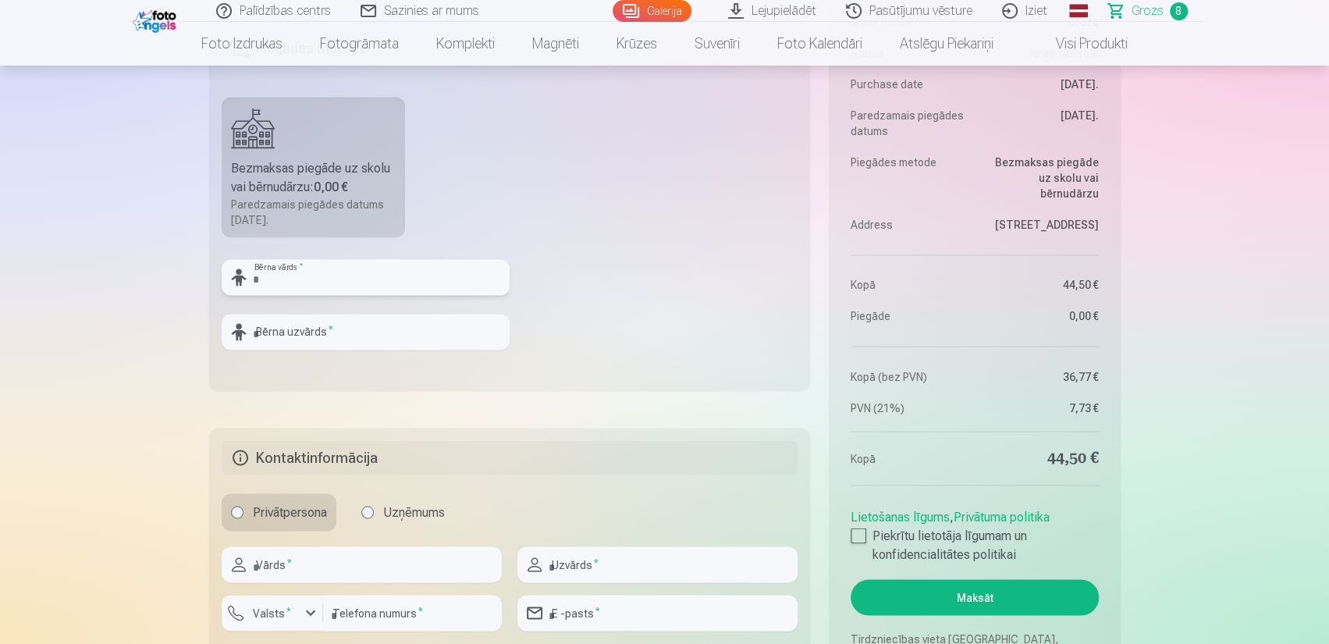
click at [276, 275] on input "text" at bounding box center [366, 277] width 288 height 36
type input "****"
click at [279, 327] on input "text" at bounding box center [366, 332] width 288 height 36
type input "*******"
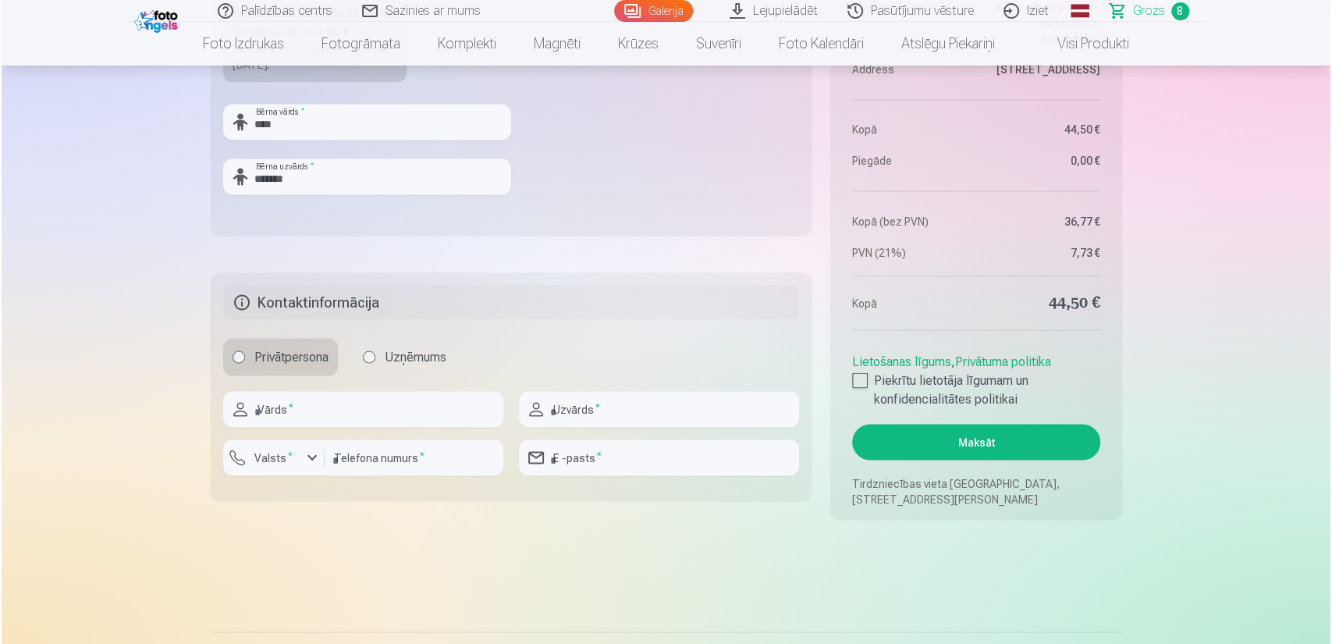
scroll to position [1795, 0]
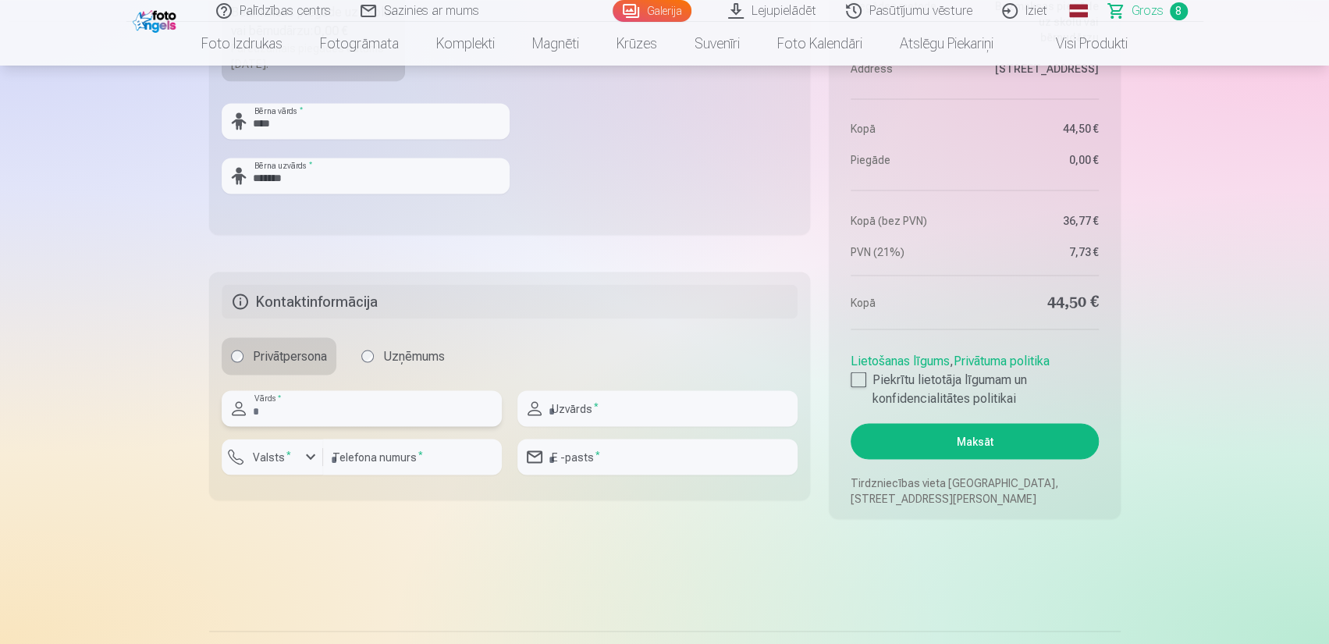
click at [298, 415] on input "text" at bounding box center [362, 408] width 280 height 36
type input "*******"
click at [649, 408] on input "text" at bounding box center [657, 408] width 280 height 36
type input "*********"
click at [312, 455] on div "button" at bounding box center [310, 456] width 19 height 19
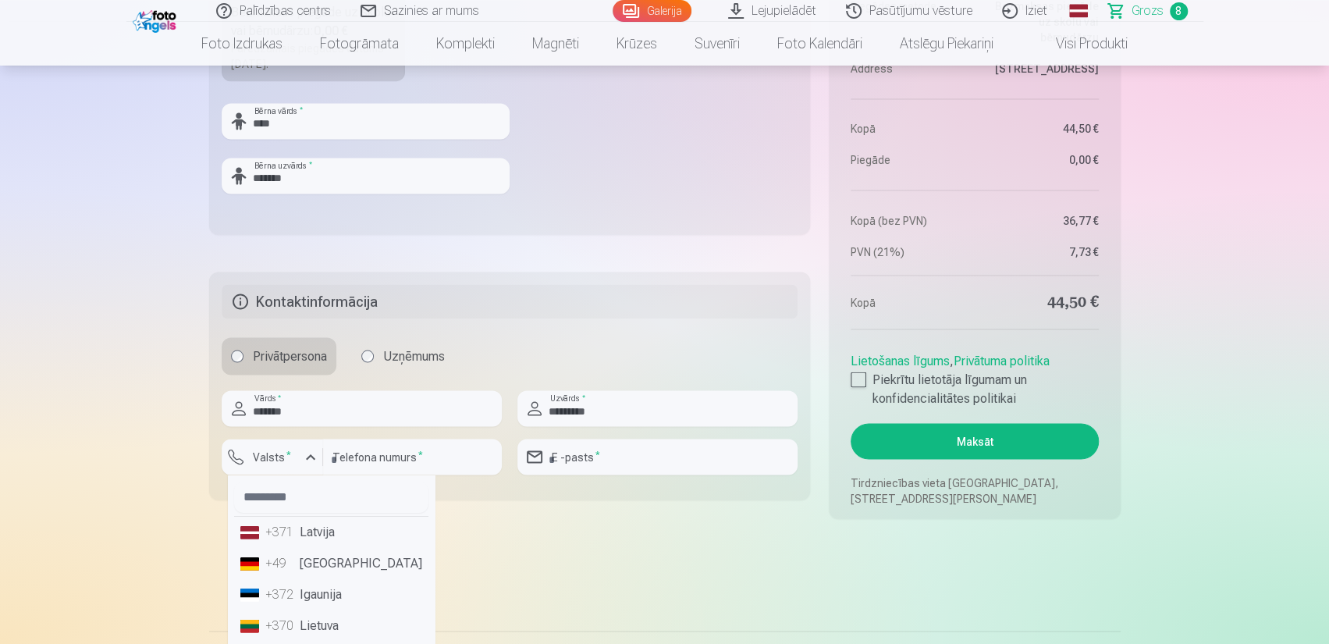
click at [306, 528] on li "+371 Latvija" at bounding box center [331, 531] width 194 height 31
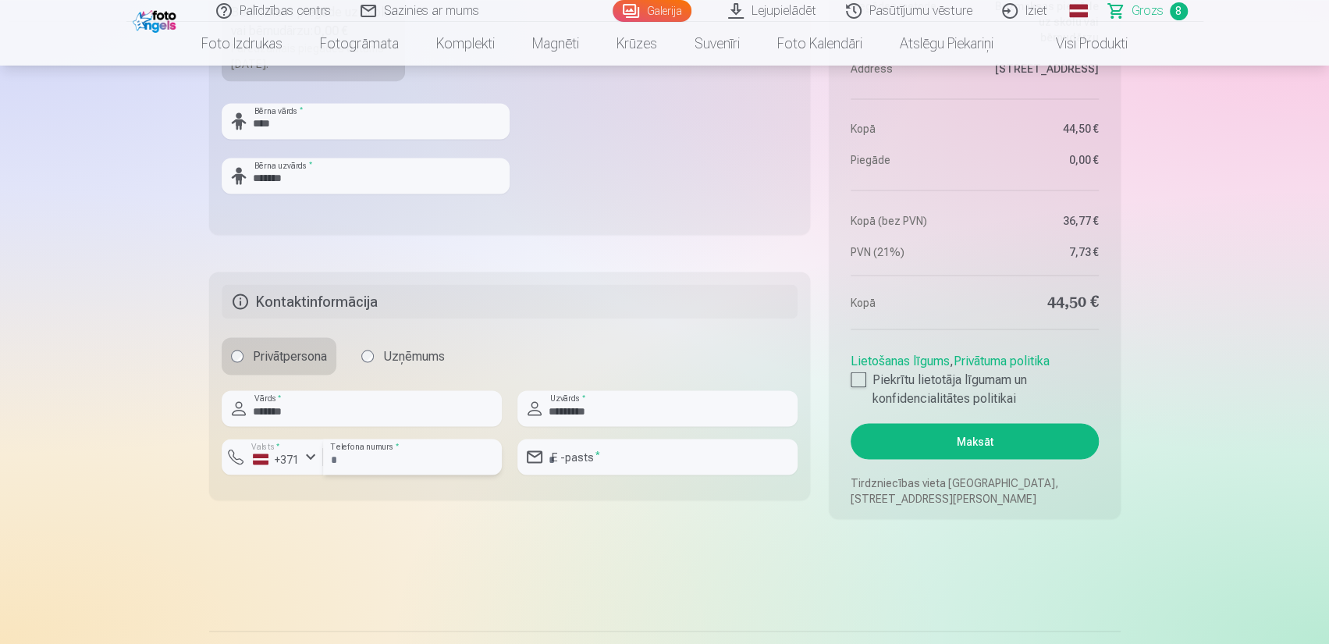
click at [349, 461] on input "number" at bounding box center [412, 457] width 179 height 36
type input "********"
click at [555, 456] on input "email" at bounding box center [657, 457] width 280 height 36
type input "**********"
click at [855, 374] on div at bounding box center [859, 379] width 16 height 16
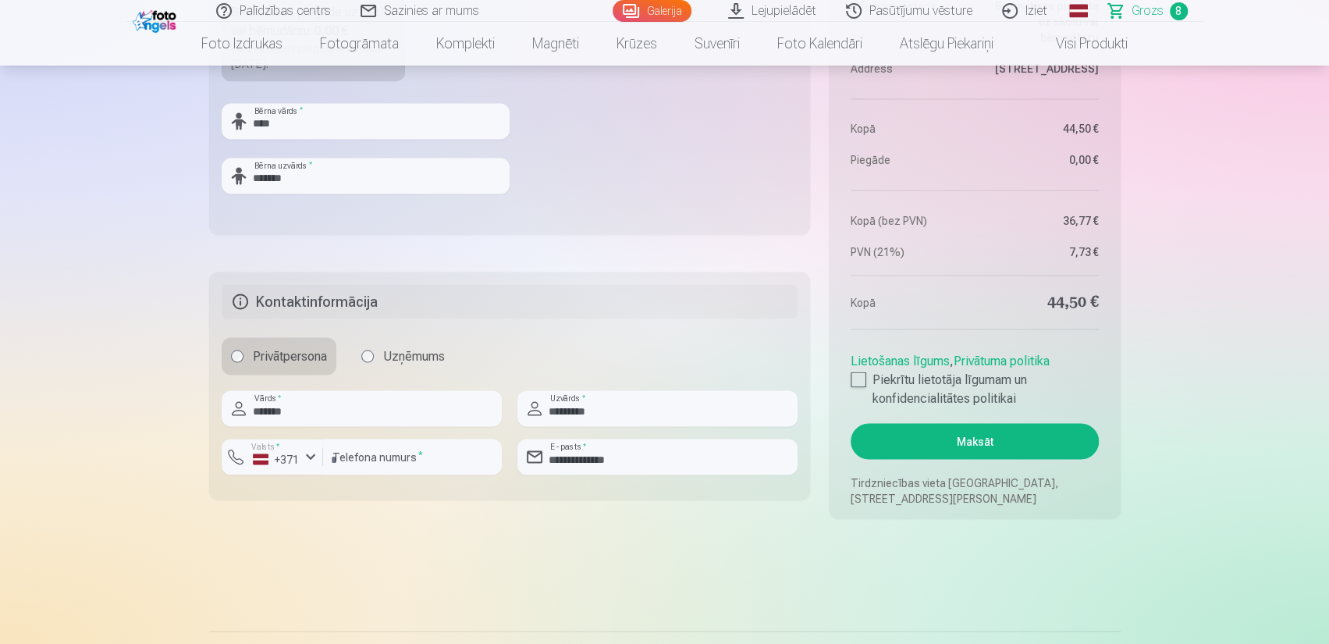
click at [945, 441] on button "Maksāt" at bounding box center [974, 441] width 247 height 36
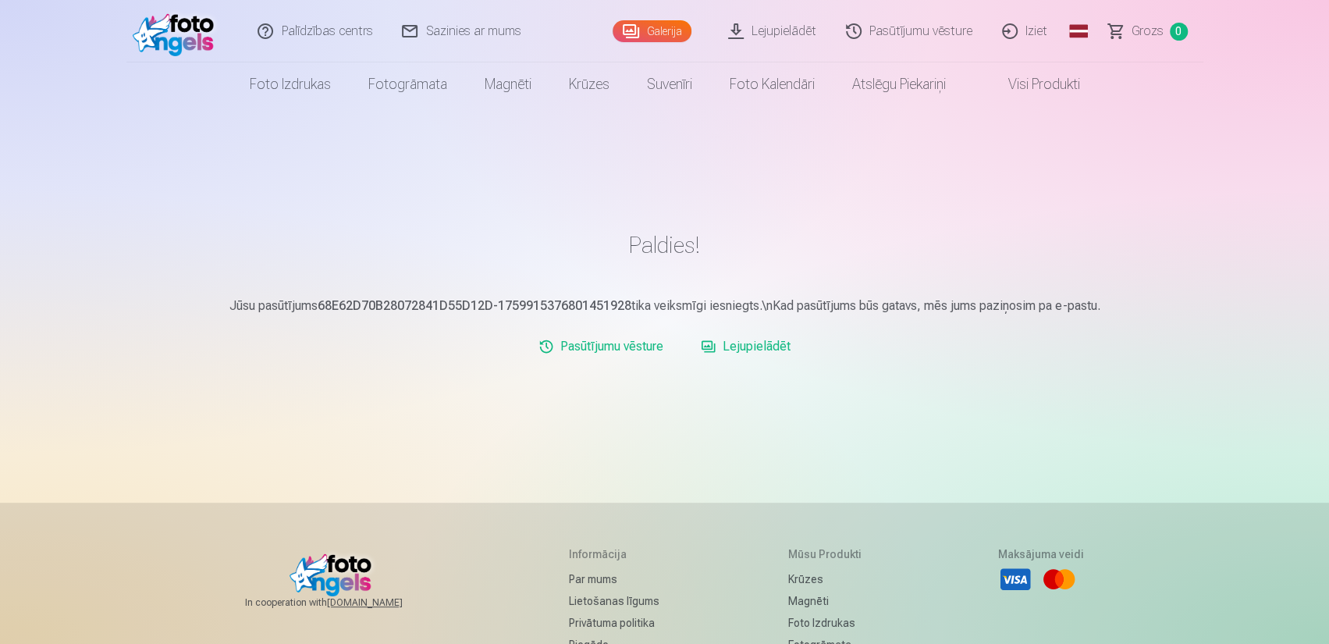
click at [769, 33] on link "Lejupielādēt" at bounding box center [773, 31] width 118 height 62
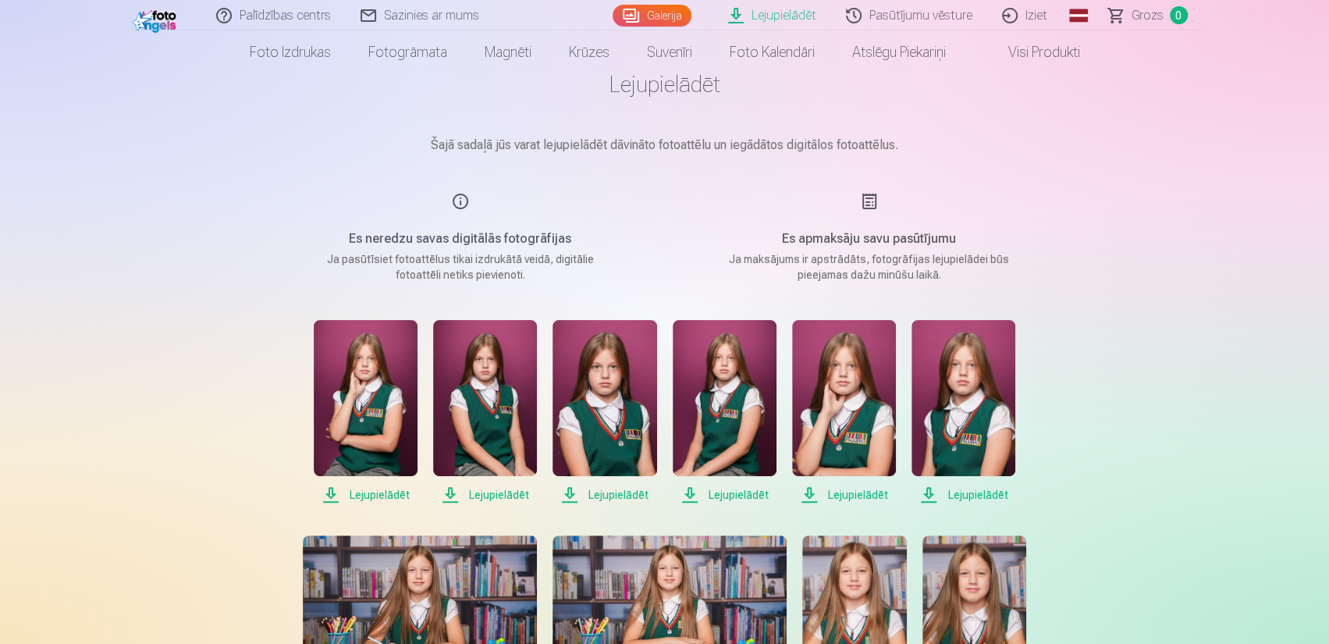
scroll to position [78, 0]
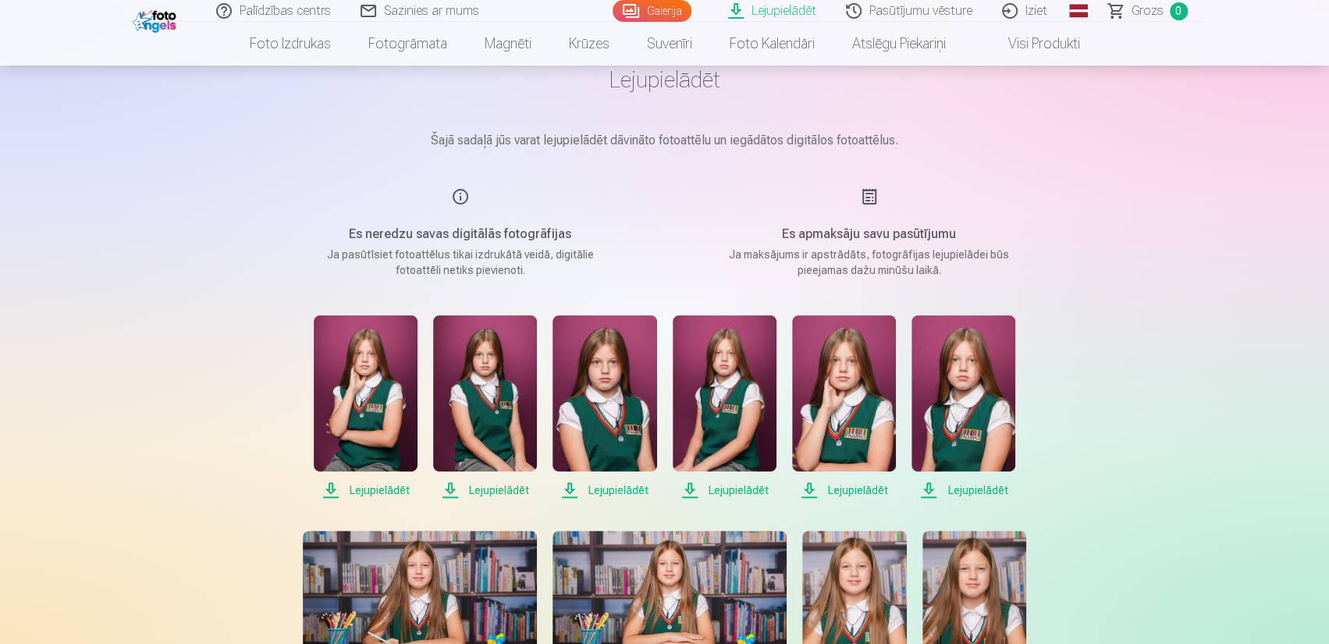
click at [371, 492] on span "Lejupielādēt" at bounding box center [366, 490] width 104 height 19
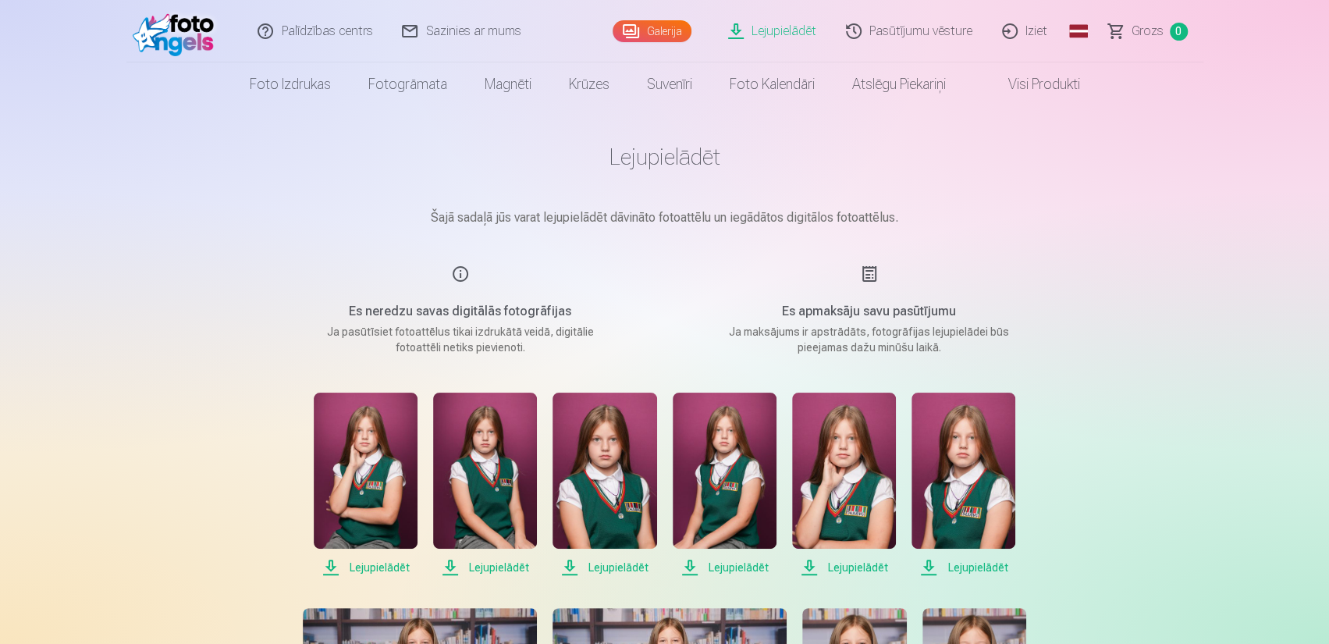
scroll to position [0, 0]
click at [483, 570] on span "Lejupielādēt" at bounding box center [485, 568] width 104 height 19
click at [602, 570] on span "Lejupielādēt" at bounding box center [604, 568] width 104 height 19
click at [732, 569] on span "Lejupielādēt" at bounding box center [725, 568] width 104 height 19
click at [838, 570] on span "Lejupielādēt" at bounding box center [844, 568] width 104 height 19
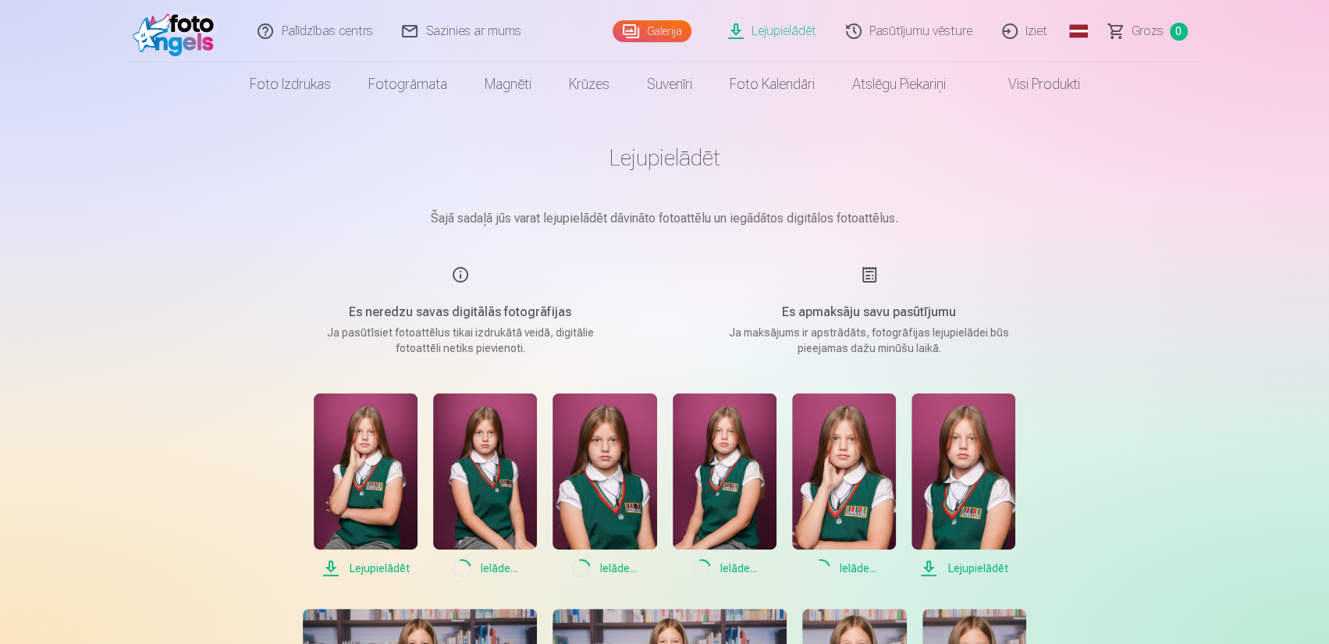
click at [971, 566] on span "Lejupielādēt" at bounding box center [963, 568] width 104 height 19
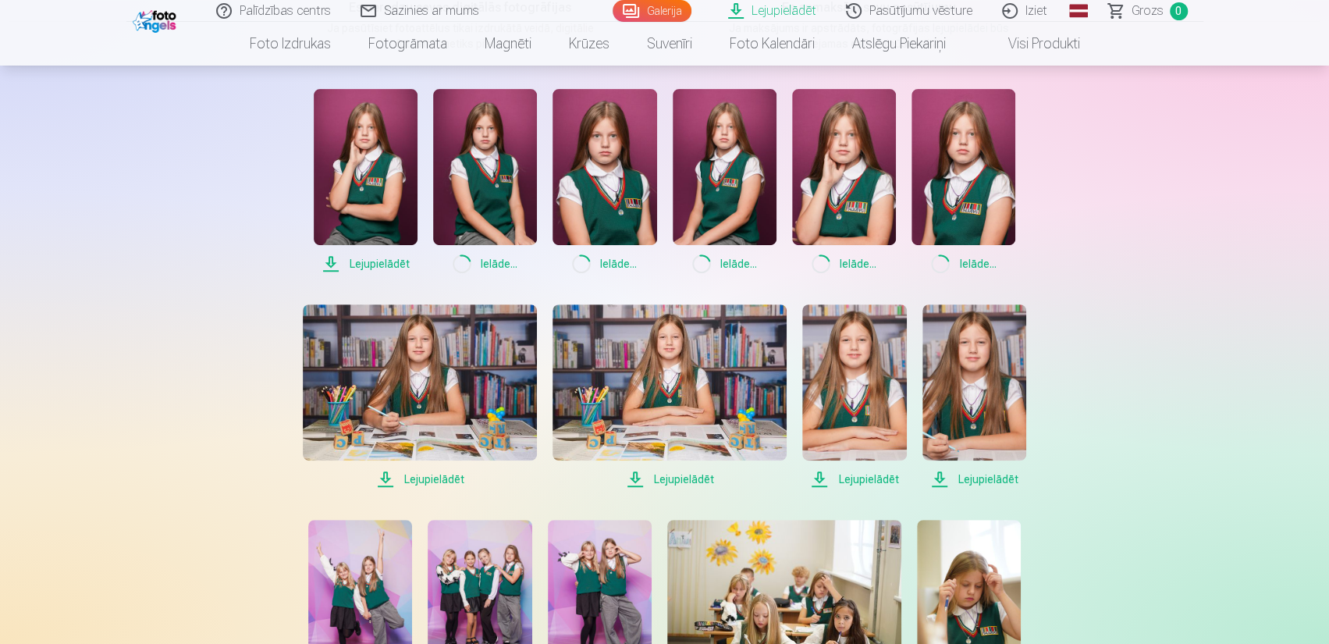
scroll to position [312, 0]
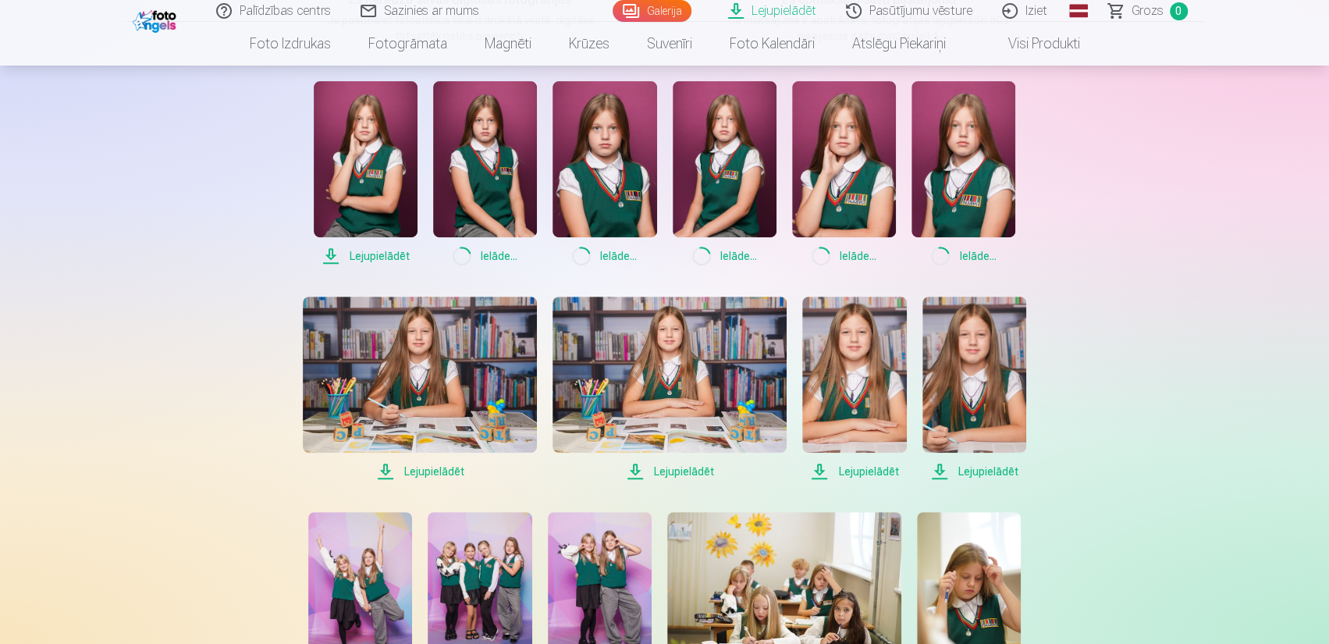
click at [428, 474] on span "Lejupielādēt" at bounding box center [420, 471] width 234 height 19
click at [673, 476] on span "Lejupielādēt" at bounding box center [669, 471] width 234 height 19
drag, startPoint x: 853, startPoint y: 474, endPoint x: 923, endPoint y: 475, distance: 70.2
click at [854, 474] on span "Lejupielādēt" at bounding box center [854, 471] width 104 height 19
click at [977, 471] on span "Lejupielādēt" at bounding box center [974, 471] width 104 height 19
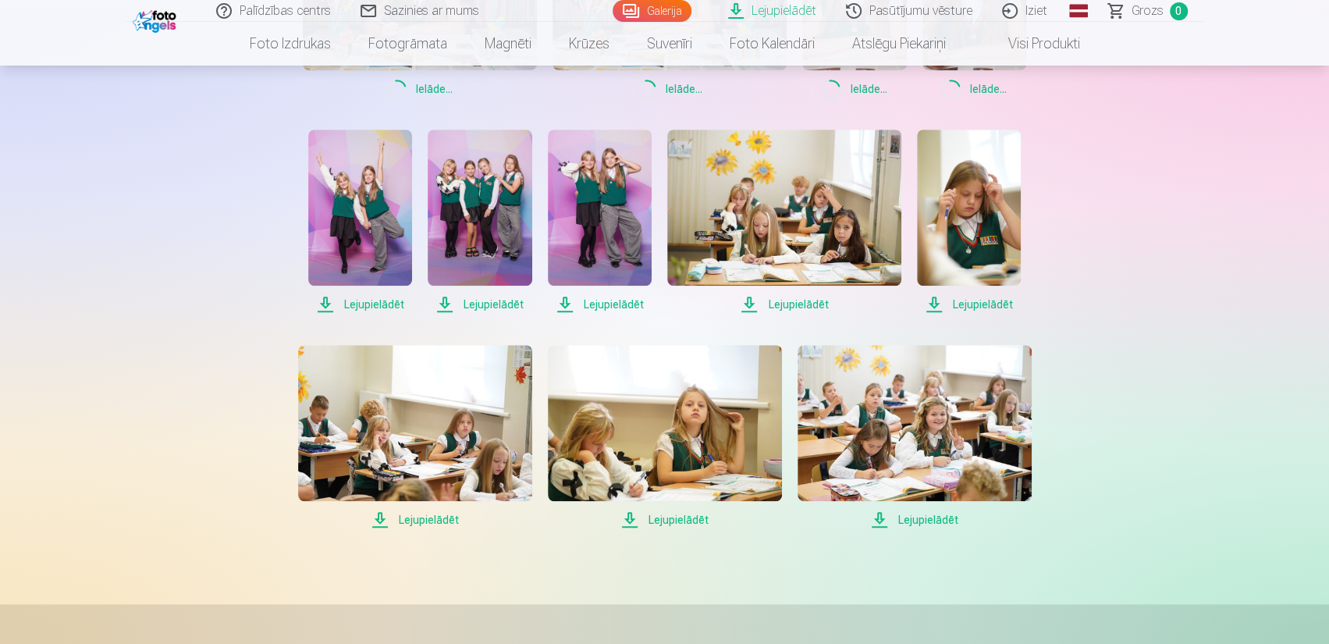
scroll to position [702, 0]
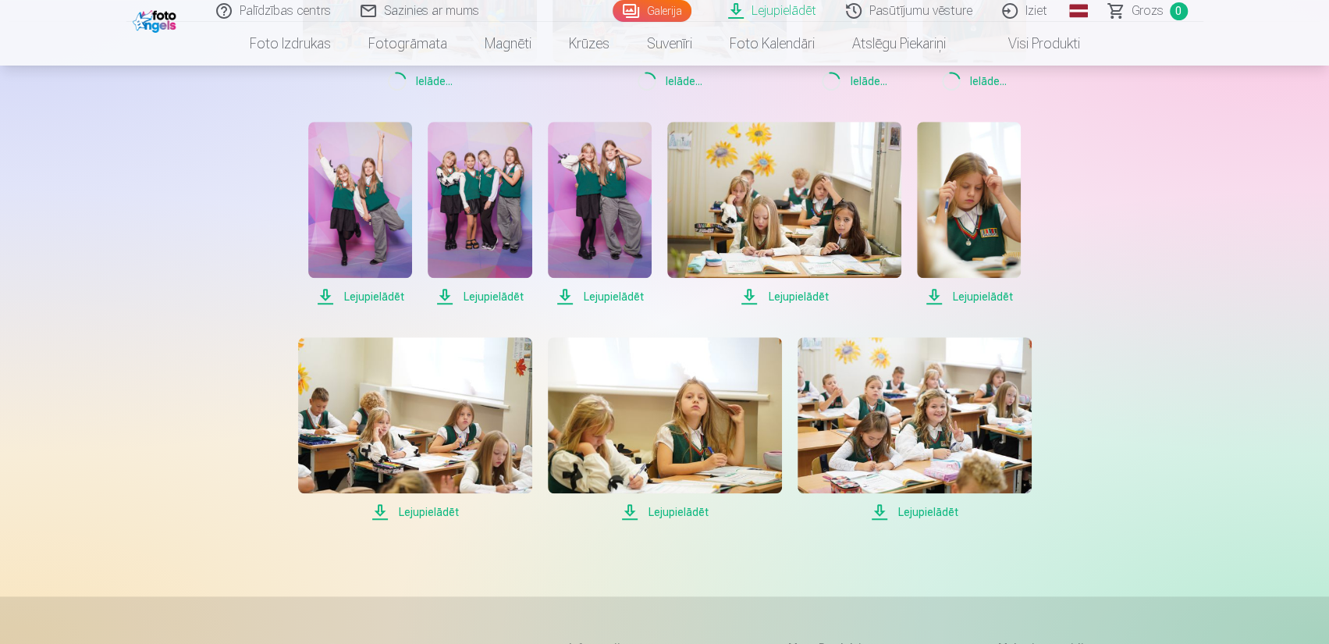
click at [373, 293] on span "Lejupielādēt" at bounding box center [360, 296] width 104 height 19
click at [474, 292] on span "Lejupielādēt" at bounding box center [480, 296] width 104 height 19
click at [614, 291] on span "Lejupielādēt" at bounding box center [600, 296] width 104 height 19
click at [777, 301] on span "Lejupielādēt" at bounding box center [784, 296] width 234 height 19
click at [988, 297] on span "Lejupielādēt" at bounding box center [969, 296] width 104 height 19
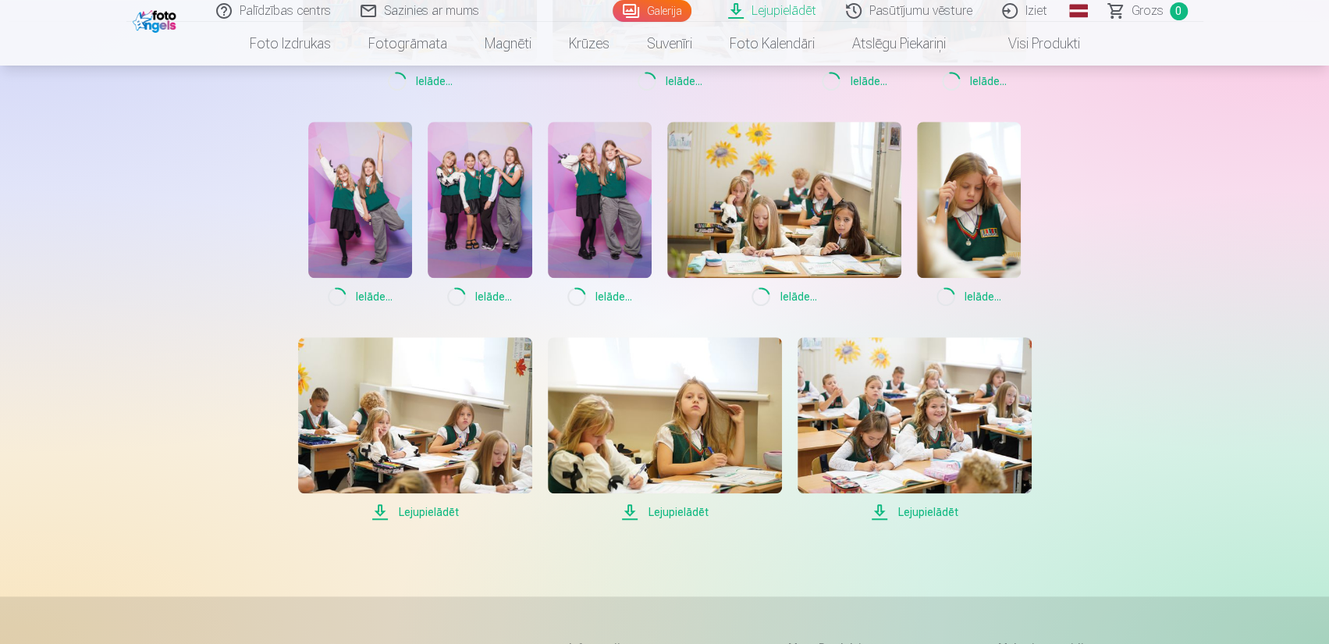
drag, startPoint x: 420, startPoint y: 514, endPoint x: 446, endPoint y: 514, distance: 25.7
click at [420, 514] on span "Lejupielādēt" at bounding box center [415, 512] width 234 height 19
click at [663, 516] on span "Lejupielādēt" at bounding box center [665, 512] width 234 height 19
click at [920, 518] on span "Lejupielādēt" at bounding box center [914, 512] width 234 height 19
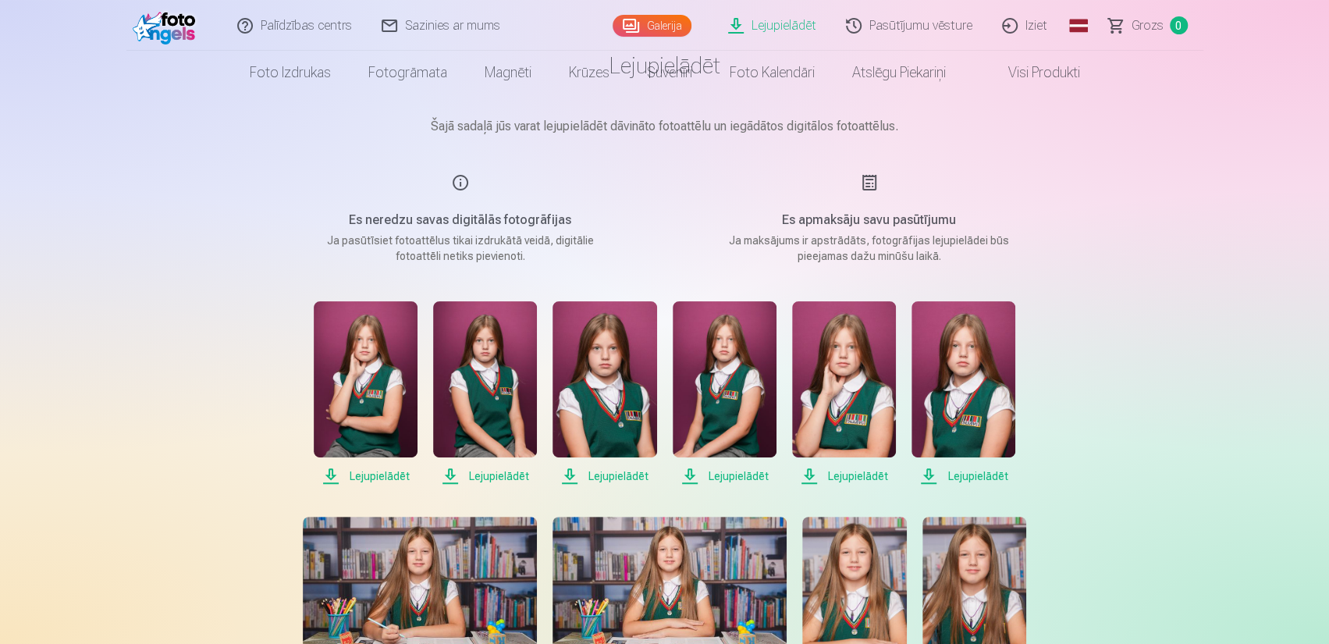
scroll to position [0, 0]
